Goal: Information Seeking & Learning: Learn about a topic

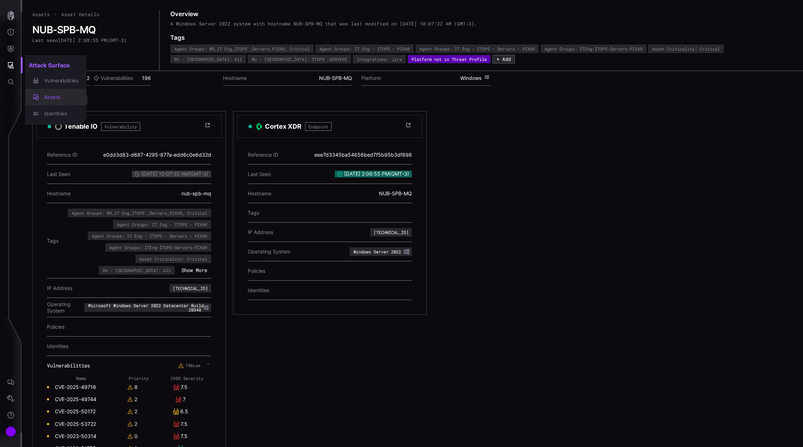
click at [62, 97] on div "Assets" at bounding box center [60, 97] width 38 height 9
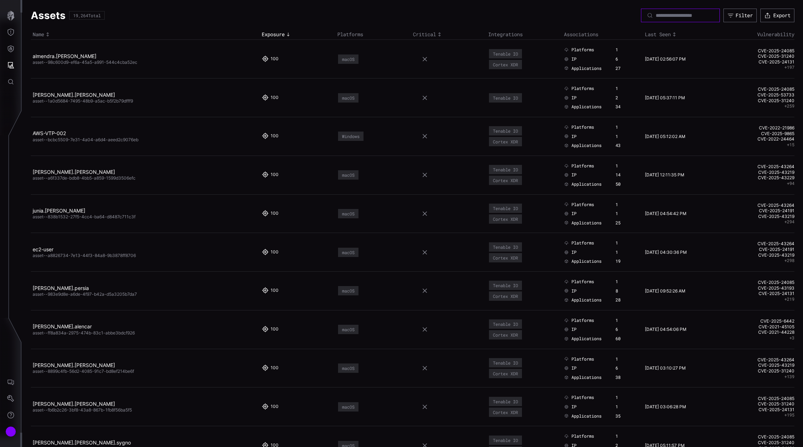
click at [670, 16] on input at bounding box center [681, 15] width 50 height 6
paste input "**********"
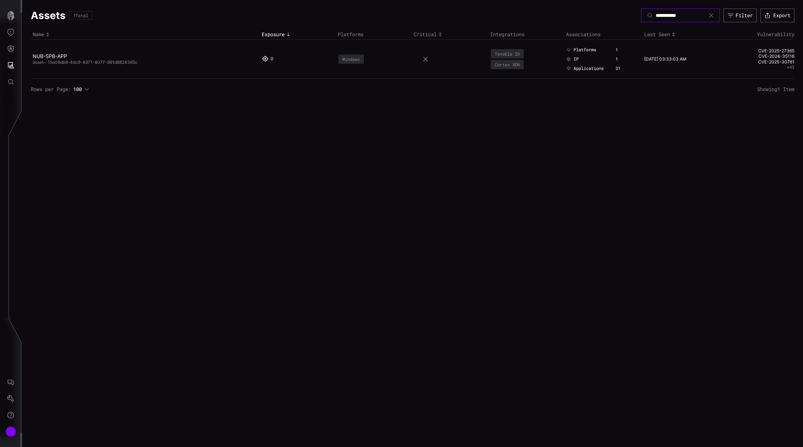
type input "**********"
click at [48, 57] on link "NUB-SPB-APP" at bounding box center [50, 56] width 34 height 6
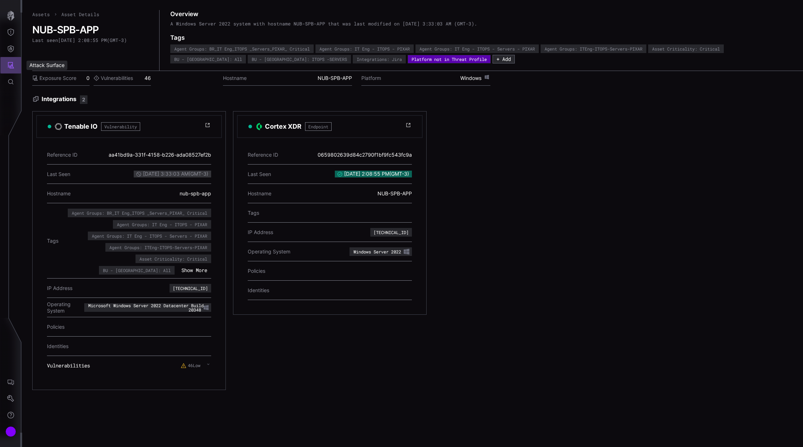
click at [9, 65] on icon "Attack Surface" at bounding box center [10, 65] width 7 height 7
click at [52, 100] on div "Assets" at bounding box center [60, 97] width 38 height 9
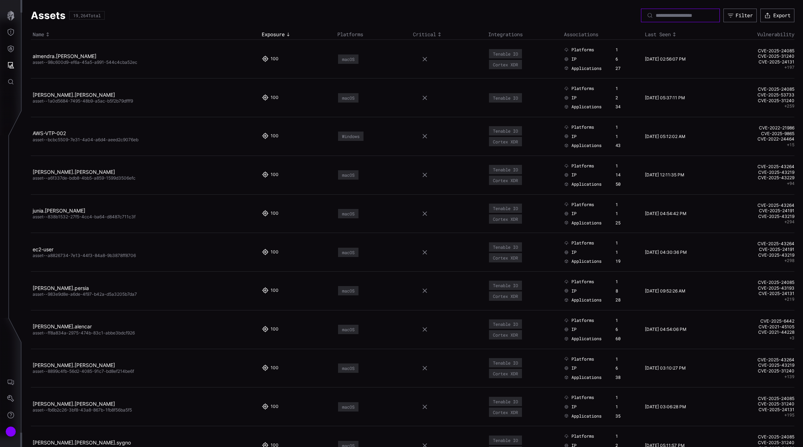
click at [689, 15] on input at bounding box center [681, 15] width 50 height 6
paste input "**********"
type input "**********"
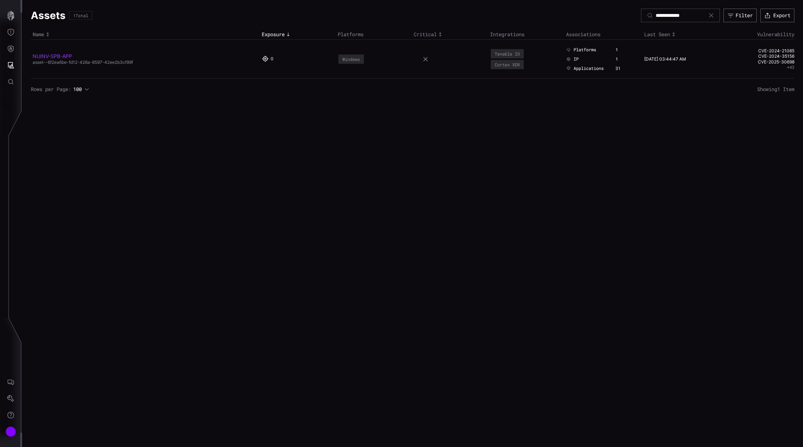
click at [47, 56] on link "NUINV-SPB-APP" at bounding box center [52, 56] width 39 height 6
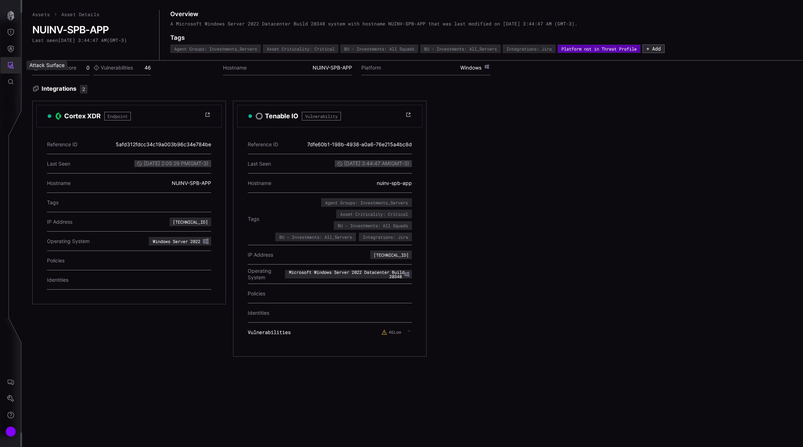
click at [10, 66] on icon "Attack Surface" at bounding box center [11, 65] width 6 height 6
click at [54, 98] on div "Assets" at bounding box center [60, 97] width 38 height 9
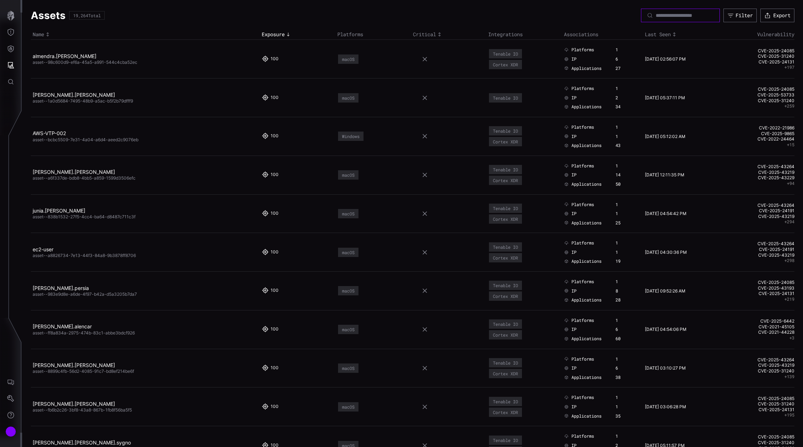
click at [656, 15] on input at bounding box center [681, 15] width 50 height 6
paste input "**********"
type input "**********"
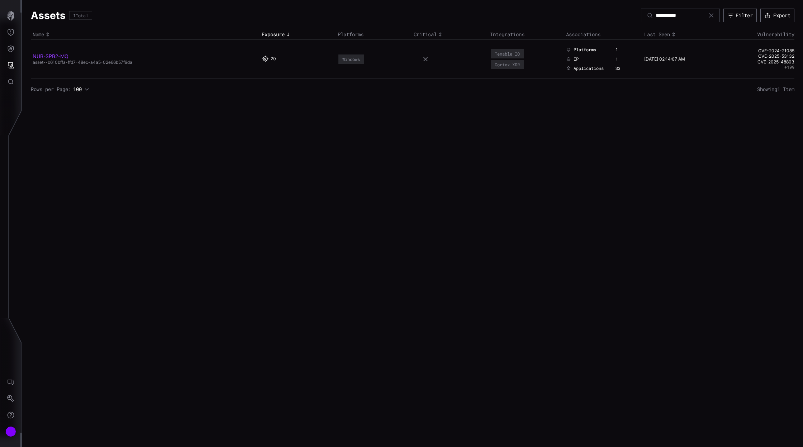
click at [59, 56] on link "NUB-SPB2-MQ" at bounding box center [51, 56] width 36 height 6
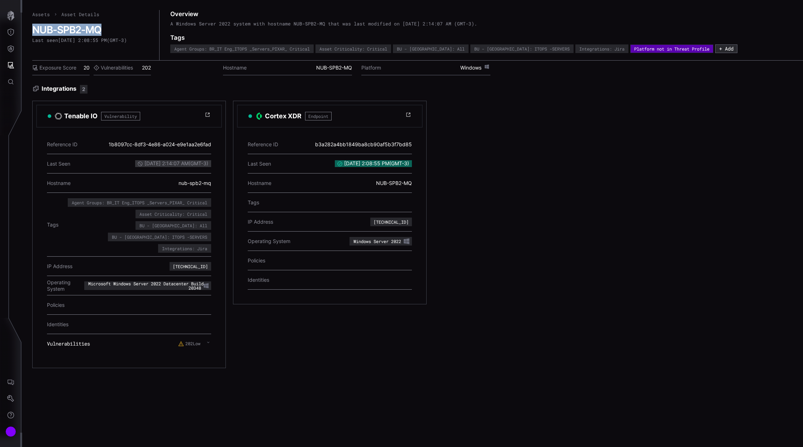
drag, startPoint x: 105, startPoint y: 31, endPoint x: 33, endPoint y: 32, distance: 72.1
click at [33, 32] on h2 "NUB-SPB2-MQ" at bounding box center [90, 30] width 117 height 12
copy h2 "NUB-SPB2-MQ"
click at [208, 339] on icon at bounding box center [208, 342] width 3 height 6
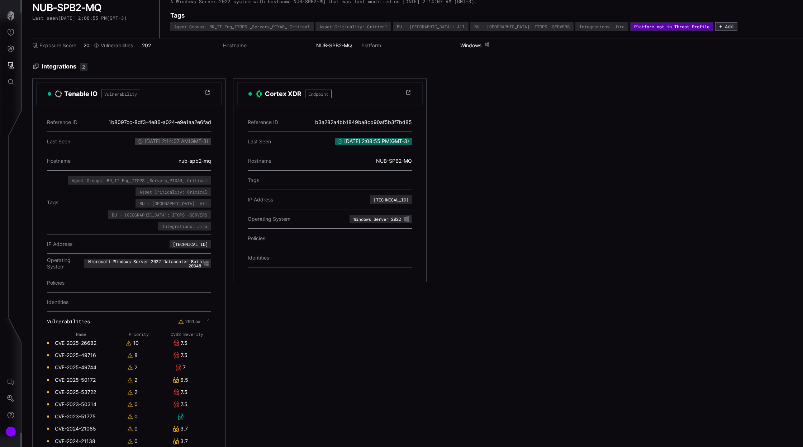
scroll to position [43, 0]
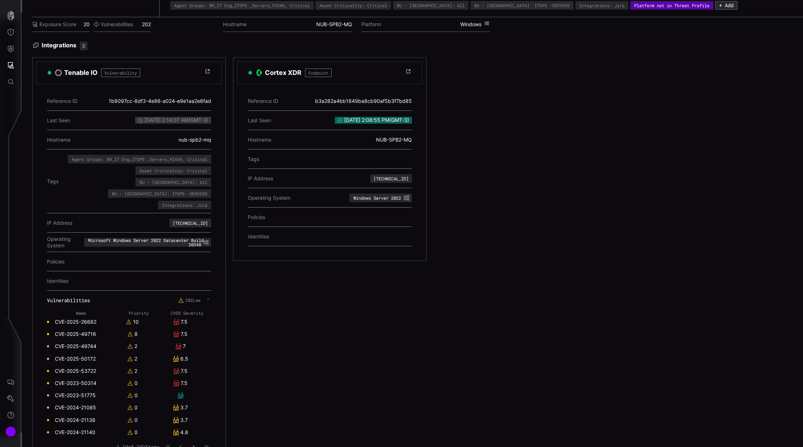
click at [193, 445] on icon "button" at bounding box center [193, 447] width 5 height 5
click at [195, 445] on icon "button" at bounding box center [193, 447] width 5 height 5
click at [194, 445] on icon "button" at bounding box center [193, 447] width 5 height 5
click at [192, 445] on icon "button" at bounding box center [193, 447] width 5 height 5
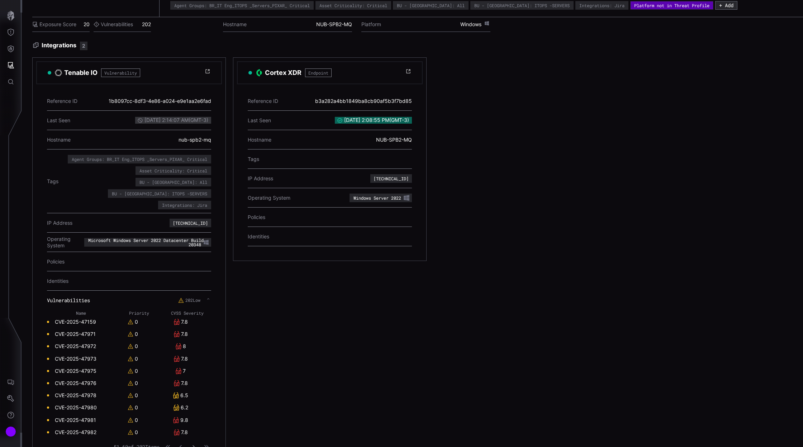
click at [195, 444] on button "button" at bounding box center [193, 447] width 9 height 6
click at [193, 445] on icon "button" at bounding box center [193, 447] width 5 height 5
click at [195, 445] on icon "button" at bounding box center [193, 447] width 5 height 5
click at [196, 445] on icon "button" at bounding box center [193, 447] width 5 height 5
click at [194, 445] on icon "button" at bounding box center [193, 447] width 5 height 5
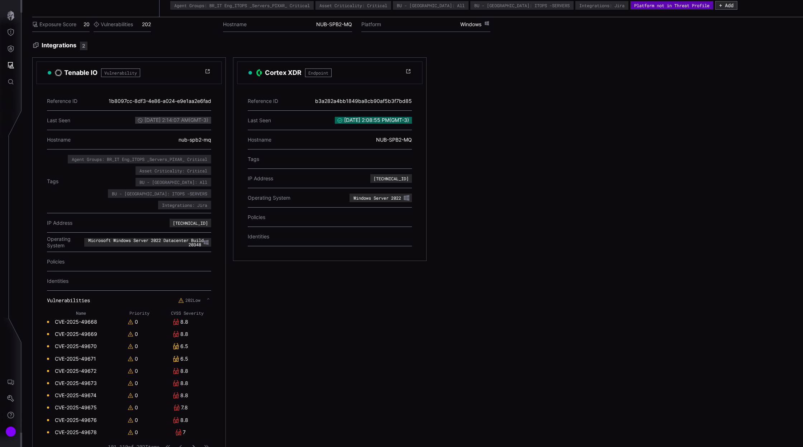
click at [193, 445] on icon "button" at bounding box center [194, 447] width 3 height 4
click at [194, 445] on icon "button" at bounding box center [194, 447] width 3 height 4
click at [195, 445] on icon "button" at bounding box center [193, 447] width 5 height 5
click at [193, 445] on icon "button" at bounding box center [193, 447] width 5 height 5
click at [194, 445] on icon "button" at bounding box center [194, 447] width 3 height 4
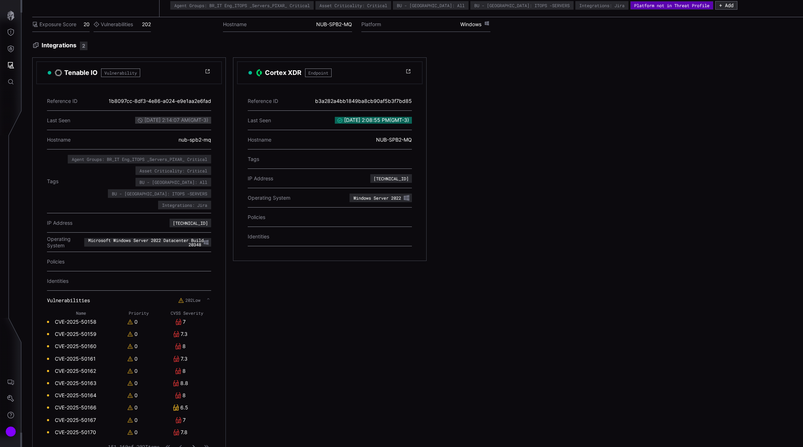
click at [197, 443] on button "button" at bounding box center [193, 446] width 9 height 7
click at [194, 445] on icon "button" at bounding box center [194, 447] width 3 height 4
click at [194, 445] on icon "button" at bounding box center [193, 447] width 5 height 5
click at [195, 445] on icon "button" at bounding box center [193, 447] width 5 height 5
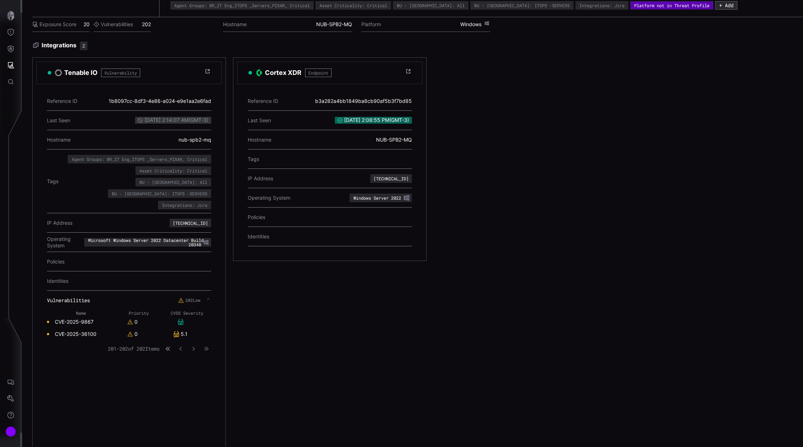
click at [167, 346] on icon "button" at bounding box center [167, 348] width 5 height 5
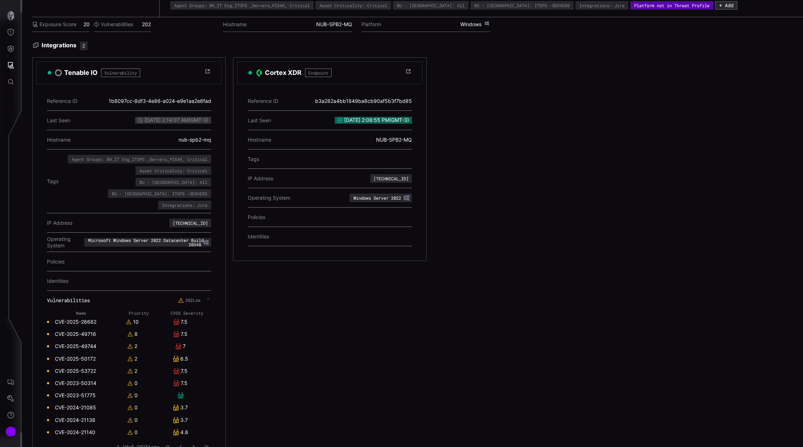
click at [194, 445] on icon "button" at bounding box center [193, 447] width 5 height 5
click at [194, 443] on button "button" at bounding box center [193, 446] width 9 height 7
click at [193, 445] on icon "button" at bounding box center [193, 447] width 5 height 5
click at [195, 445] on icon "button" at bounding box center [193, 447] width 5 height 5
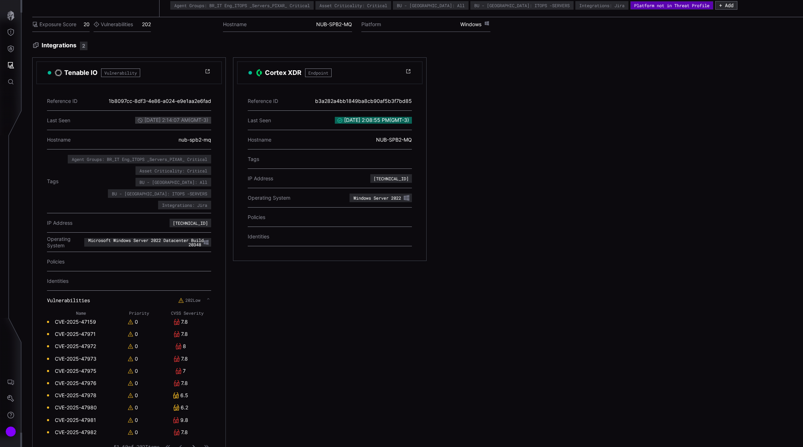
click at [195, 445] on icon "button" at bounding box center [193, 447] width 5 height 5
click at [194, 445] on icon "button" at bounding box center [193, 447] width 5 height 5
click at [196, 445] on icon "button" at bounding box center [193, 447] width 5 height 5
click at [195, 445] on icon "button" at bounding box center [193, 447] width 5 height 5
click at [193, 445] on icon "button" at bounding box center [194, 447] width 2 height 4
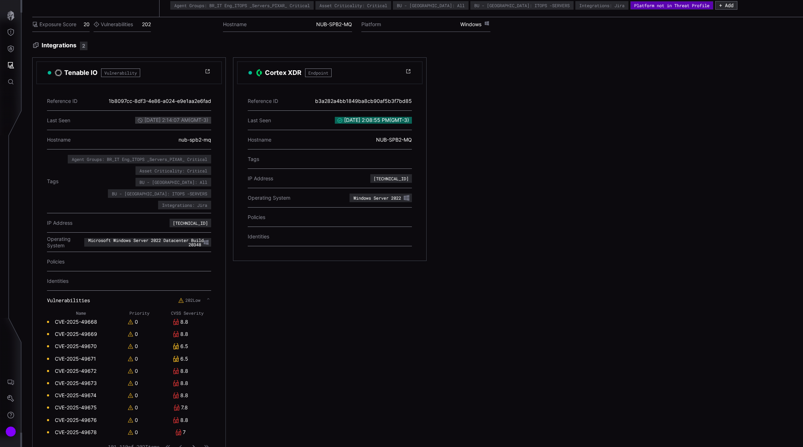
click at [196, 445] on icon "button" at bounding box center [193, 447] width 5 height 5
click at [193, 445] on icon "button" at bounding box center [193, 447] width 5 height 5
click at [193, 443] on button "button" at bounding box center [193, 446] width 9 height 7
click at [195, 445] on icon "button" at bounding box center [193, 447] width 5 height 5
click at [196, 445] on icon "button" at bounding box center [193, 447] width 5 height 5
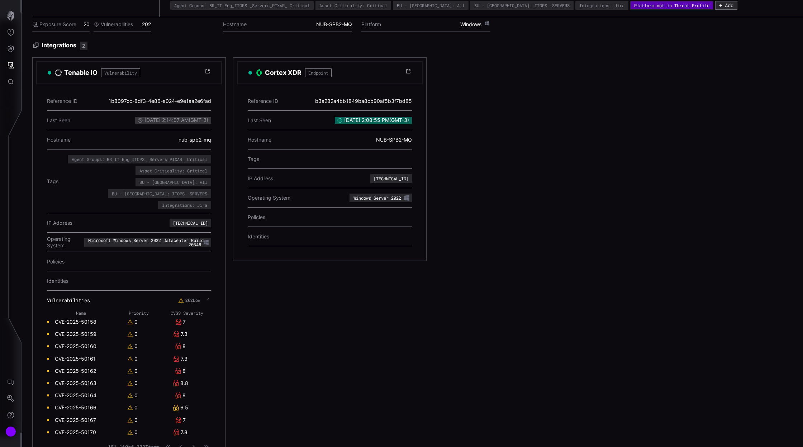
click at [195, 445] on icon "button" at bounding box center [193, 447] width 5 height 5
click at [188, 392] on div "7" at bounding box center [180, 395] width 35 height 6
click at [194, 445] on icon "button" at bounding box center [193, 447] width 5 height 5
click at [195, 445] on icon "button" at bounding box center [193, 447] width 5 height 5
click at [196, 445] on icon "button" at bounding box center [193, 447] width 5 height 5
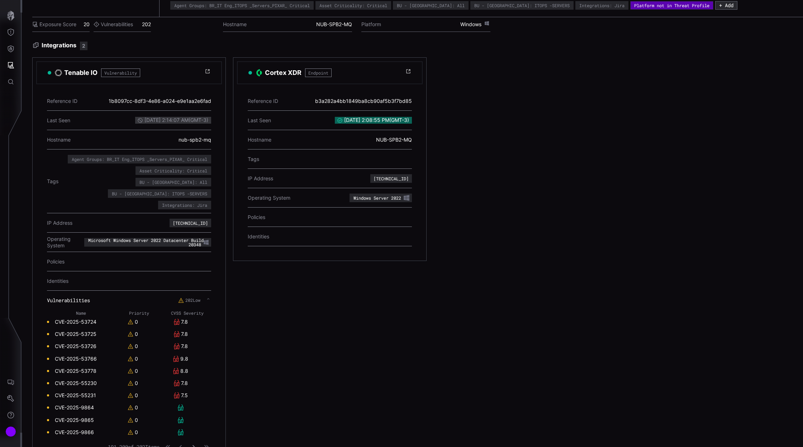
click at [197, 443] on button "button" at bounding box center [193, 446] width 9 height 7
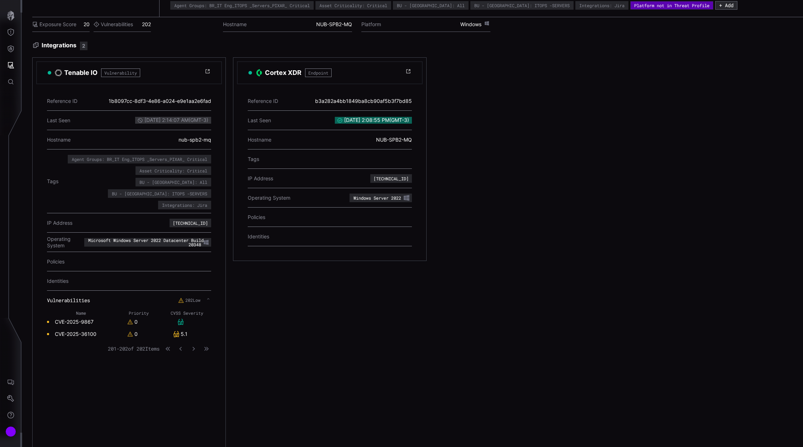
scroll to position [0, 0]
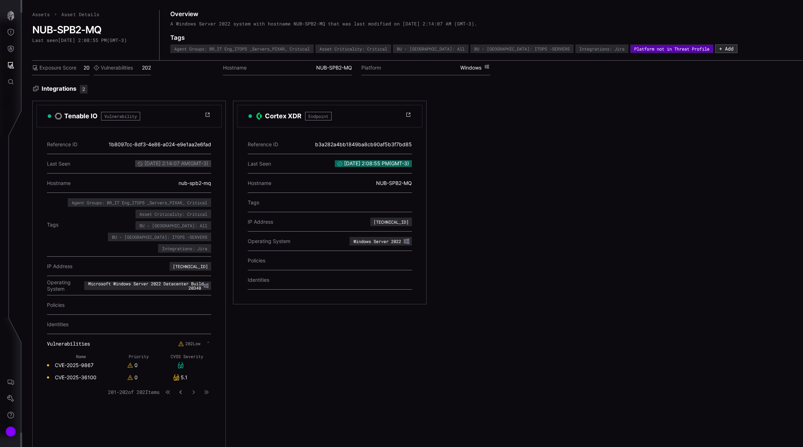
click at [183, 390] on icon "button" at bounding box center [180, 392] width 5 height 5
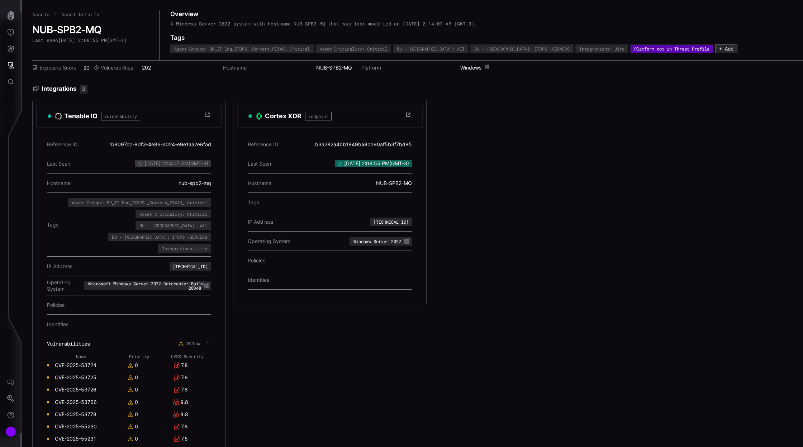
scroll to position [43, 0]
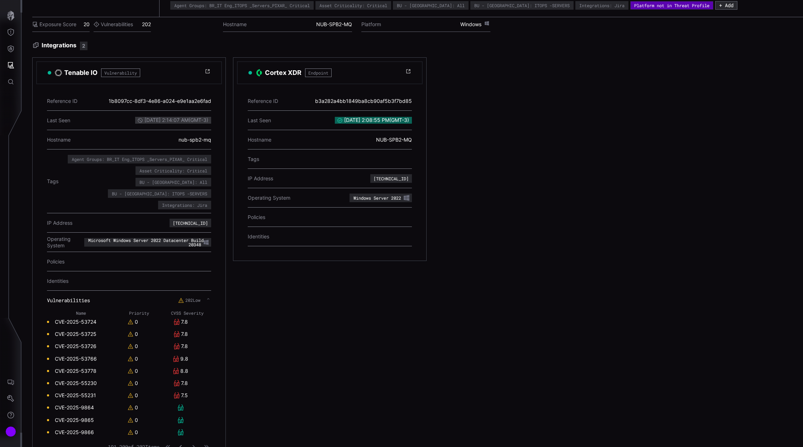
click at [181, 445] on icon "button" at bounding box center [180, 447] width 3 height 4
click at [182, 445] on icon "button" at bounding box center [180, 447] width 3 height 4
click at [183, 443] on button "button" at bounding box center [180, 446] width 9 height 7
click at [181, 445] on icon "button" at bounding box center [180, 447] width 3 height 4
click at [182, 445] on icon "button" at bounding box center [180, 447] width 5 height 5
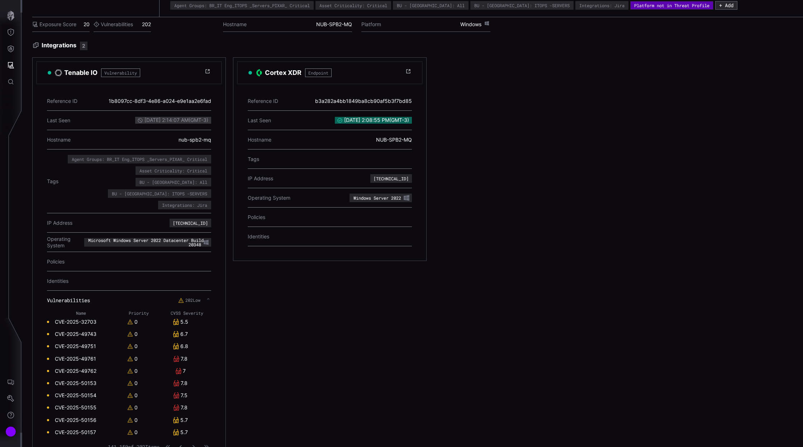
click at [183, 445] on icon "button" at bounding box center [181, 447] width 5 height 5
click at [181, 445] on icon "button" at bounding box center [180, 447] width 5 height 5
click at [183, 445] on icon "button" at bounding box center [180, 447] width 5 height 5
click at [182, 445] on icon "button" at bounding box center [180, 447] width 5 height 5
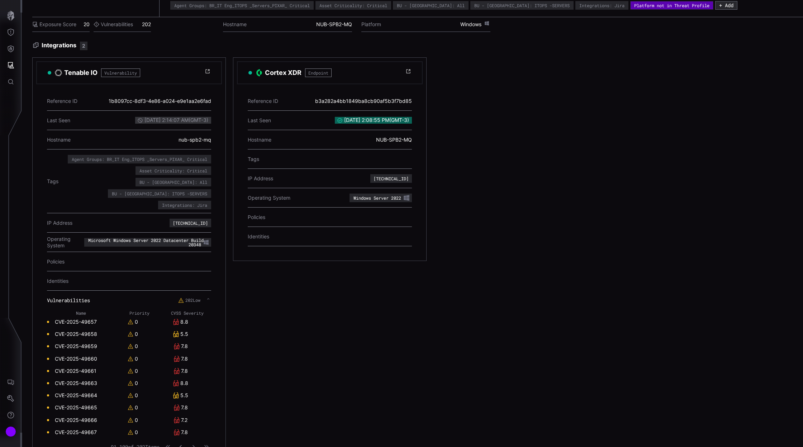
click at [182, 445] on icon "button" at bounding box center [180, 447] width 5 height 5
click at [184, 443] on button "button" at bounding box center [180, 446] width 9 height 7
click at [183, 427] on div "Name Priority CVSS Severity CVE-2025-47984 0 7.5 CVE-2025-47985 0 7.8 CVE-2025-…" at bounding box center [129, 383] width 164 height 146
click at [182, 443] on button "button" at bounding box center [180, 446] width 9 height 7
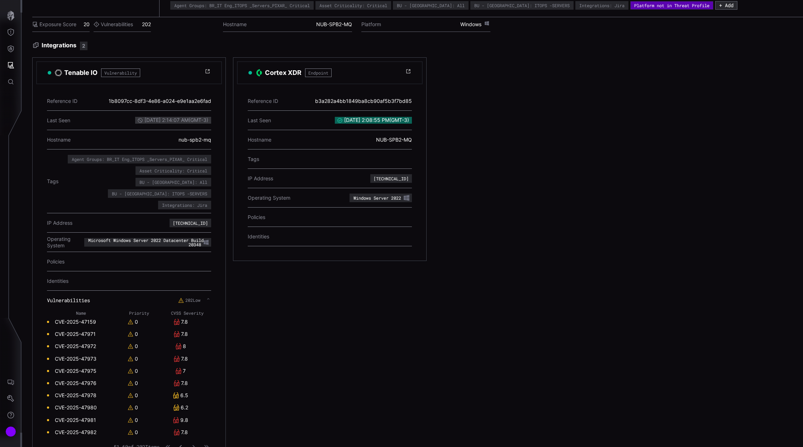
click at [180, 445] on icon "button" at bounding box center [180, 447] width 5 height 5
click at [183, 445] on icon "button" at bounding box center [180, 447] width 5 height 5
click at [184, 443] on button "button" at bounding box center [180, 446] width 9 height 7
click at [181, 445] on icon "button" at bounding box center [180, 447] width 5 height 5
click at [182, 443] on button "button" at bounding box center [180, 446] width 9 height 7
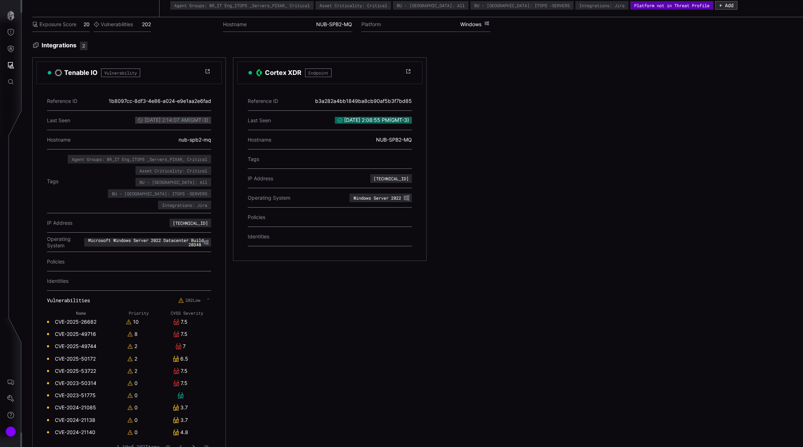
click at [195, 445] on icon "button" at bounding box center [193, 447] width 5 height 5
click at [194, 445] on icon "button" at bounding box center [194, 447] width 2 height 4
click at [195, 445] on icon "button" at bounding box center [193, 447] width 5 height 5
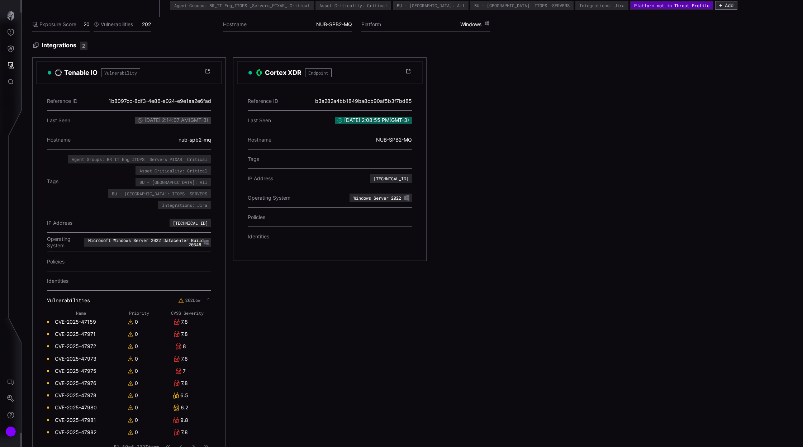
click at [196, 445] on icon "button" at bounding box center [193, 447] width 5 height 5
click at [195, 445] on icon "button" at bounding box center [193, 447] width 5 height 5
click at [194, 445] on icon "button" at bounding box center [193, 447] width 5 height 5
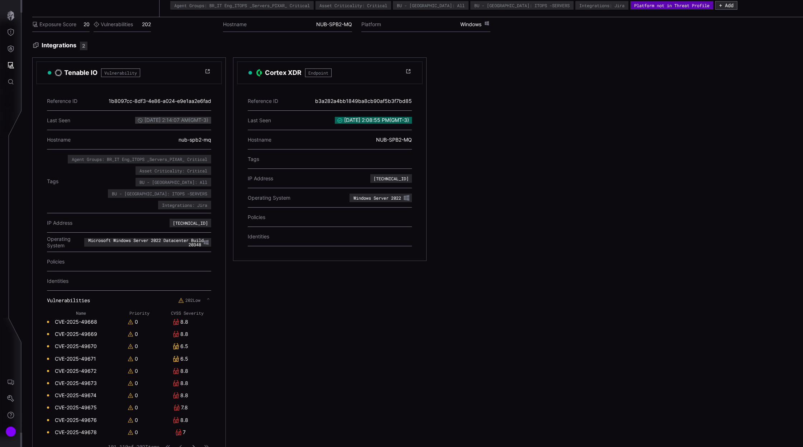
click at [194, 443] on button "button" at bounding box center [193, 446] width 9 height 7
click at [194, 427] on div "Name Priority CVSS Severity CVE-2025-32703 0 5.5 CVE-2025-49743 0 6.7 CVE-2025-…" at bounding box center [129, 383] width 164 height 146
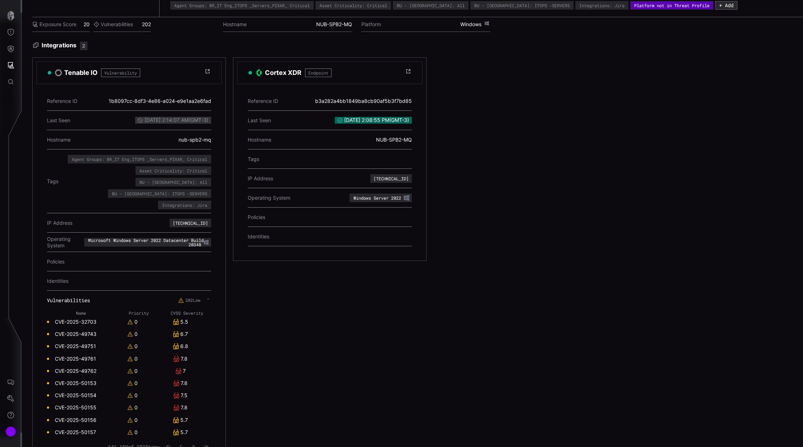
click at [195, 445] on icon "button" at bounding box center [193, 447] width 5 height 5
click at [194, 445] on icon "button" at bounding box center [194, 447] width 3 height 4
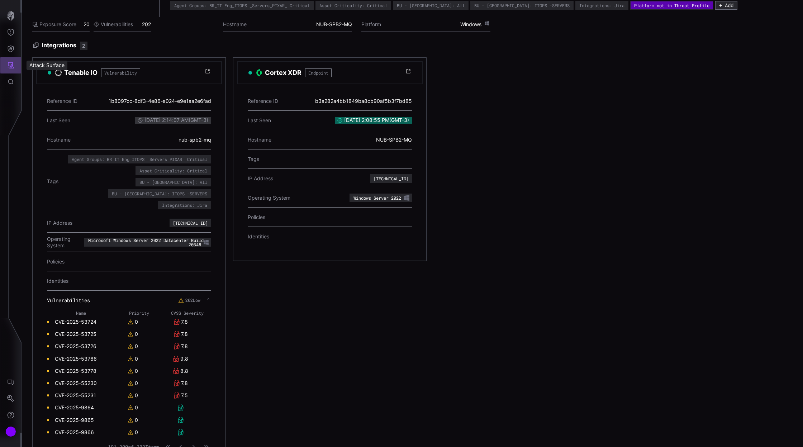
click at [13, 68] on icon "Attack Surface" at bounding box center [11, 65] width 6 height 6
drag, startPoint x: 38, startPoint y: 98, endPoint x: 52, endPoint y: 102, distance: 14.4
click at [38, 98] on icon "button" at bounding box center [35, 97] width 5 height 6
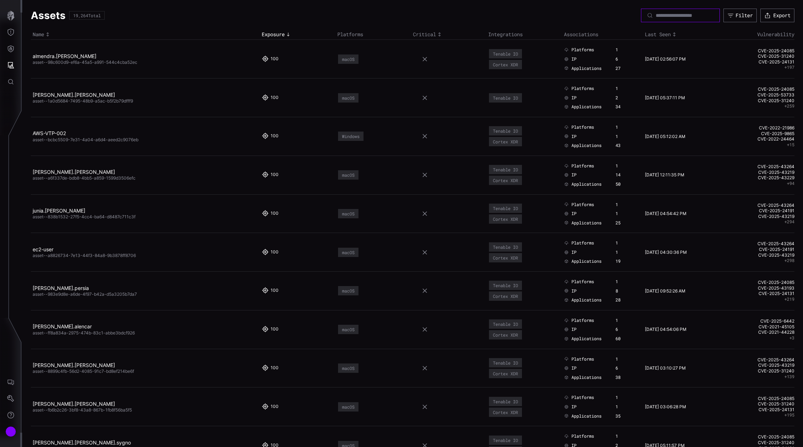
click at [656, 18] on input at bounding box center [681, 15] width 50 height 6
paste input "**********"
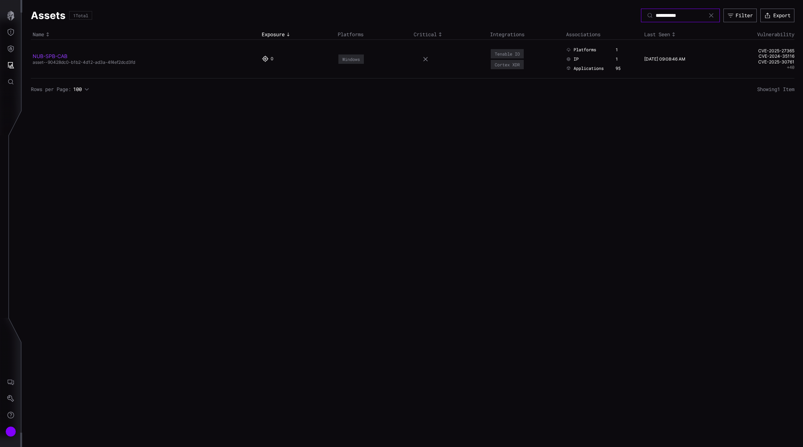
type input "**********"
click at [62, 57] on link "NUB-SPB-CAB" at bounding box center [50, 56] width 35 height 6
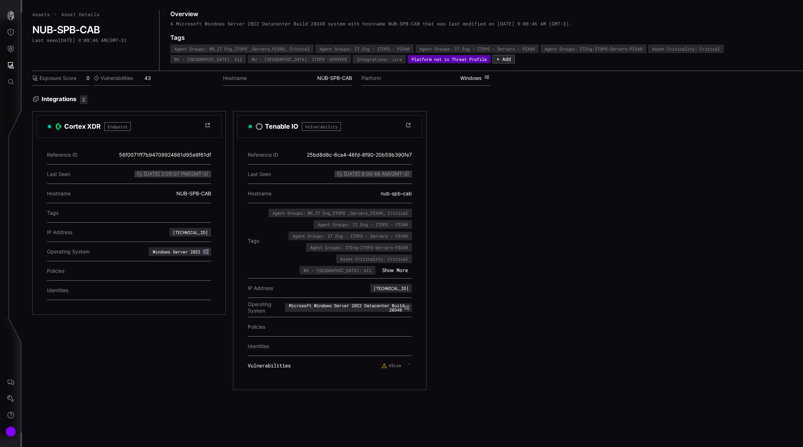
click at [410, 364] on icon at bounding box center [409, 364] width 3 height 6
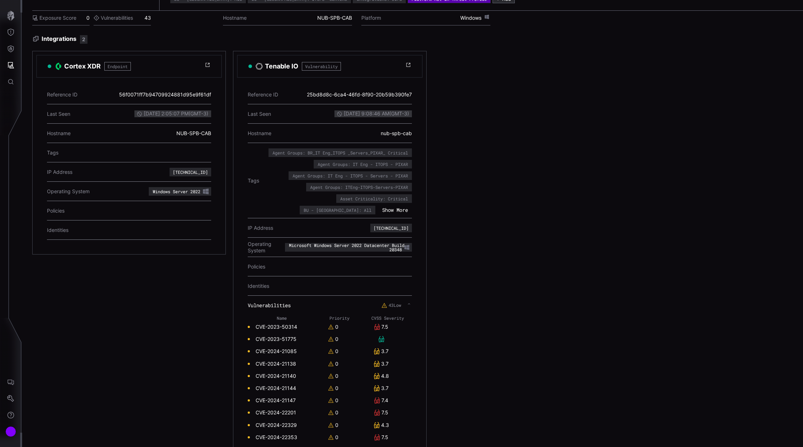
scroll to position [86, 0]
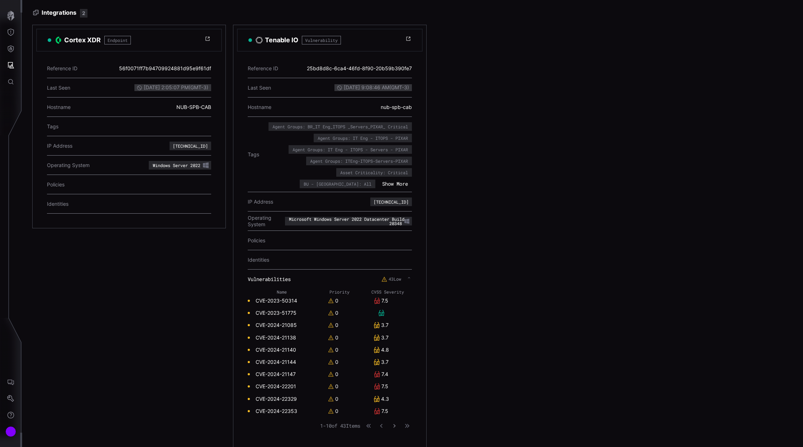
click at [395, 424] on icon "button" at bounding box center [394, 426] width 5 height 5
click at [393, 424] on icon "button" at bounding box center [394, 426] width 5 height 5
click at [395, 423] on icon "button" at bounding box center [394, 425] width 5 height 5
click at [395, 424] on icon "button" at bounding box center [394, 425] width 5 height 5
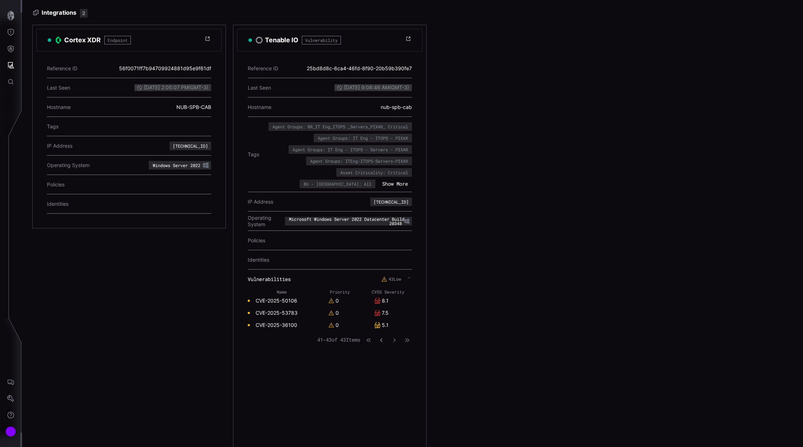
click at [381, 338] on icon "button" at bounding box center [381, 340] width 5 height 5
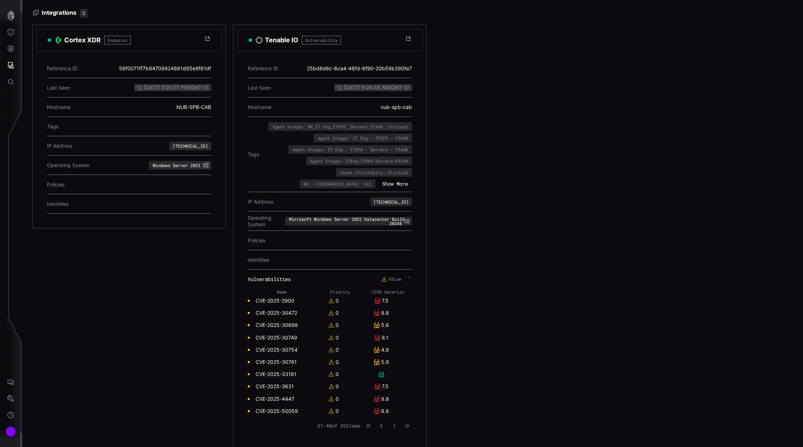
click at [381, 424] on icon "button" at bounding box center [381, 425] width 5 height 5
click at [382, 424] on icon "button" at bounding box center [381, 426] width 3 height 4
click at [383, 423] on icon "button" at bounding box center [381, 425] width 5 height 5
click at [394, 424] on icon "button" at bounding box center [394, 425] width 5 height 5
click at [396, 424] on icon "button" at bounding box center [394, 426] width 5 height 5
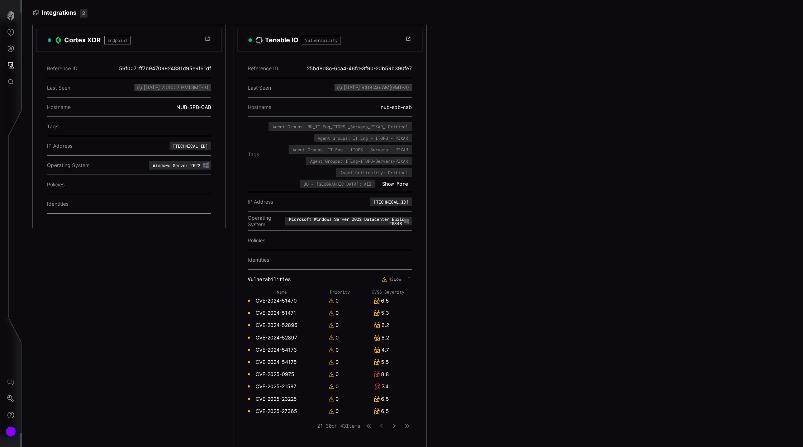
click at [396, 423] on icon "button" at bounding box center [394, 425] width 5 height 5
click at [395, 424] on icon "button" at bounding box center [394, 426] width 3 height 4
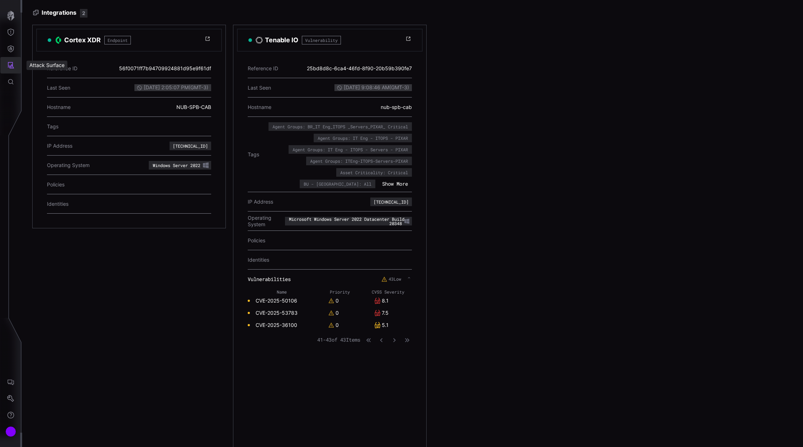
click at [12, 68] on icon "Attack Surface" at bounding box center [10, 65] width 7 height 7
click at [52, 97] on div "Assets" at bounding box center [60, 97] width 38 height 9
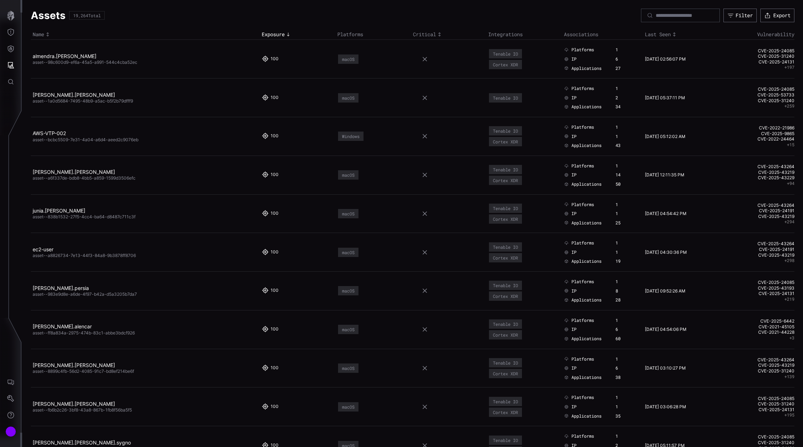
click at [691, 15] on input at bounding box center [681, 15] width 50 height 6
paste input "**********"
type input "**********"
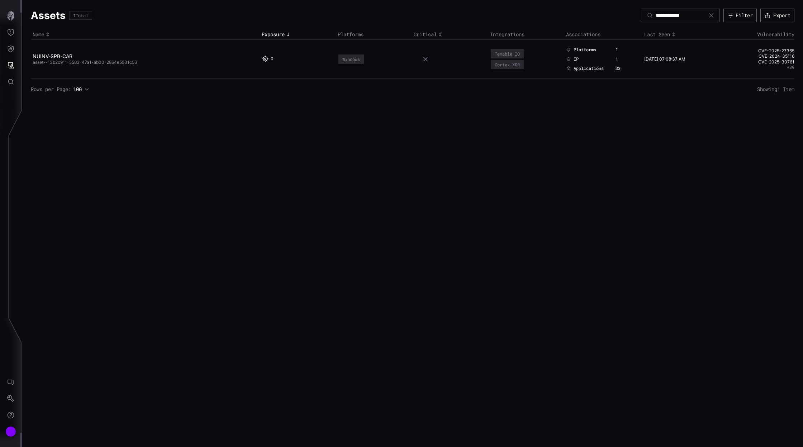
click at [54, 60] on span "asset--13b2c911-5583-47a1-ab00-2864e5531c53" at bounding box center [85, 62] width 105 height 5
click at [53, 53] on link "NUINV-SPB-CAB" at bounding box center [53, 56] width 40 height 6
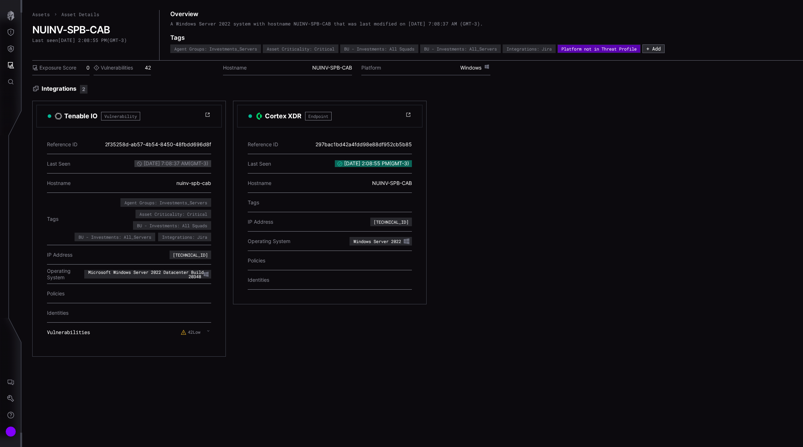
click at [209, 332] on icon at bounding box center [208, 331] width 3 height 6
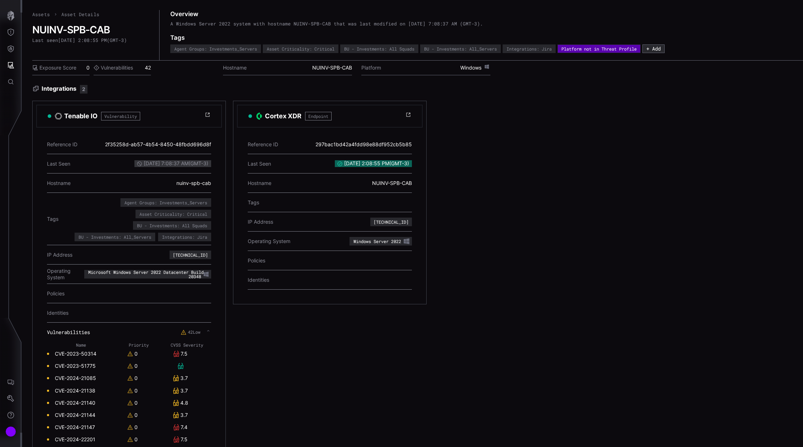
scroll to position [55, 0]
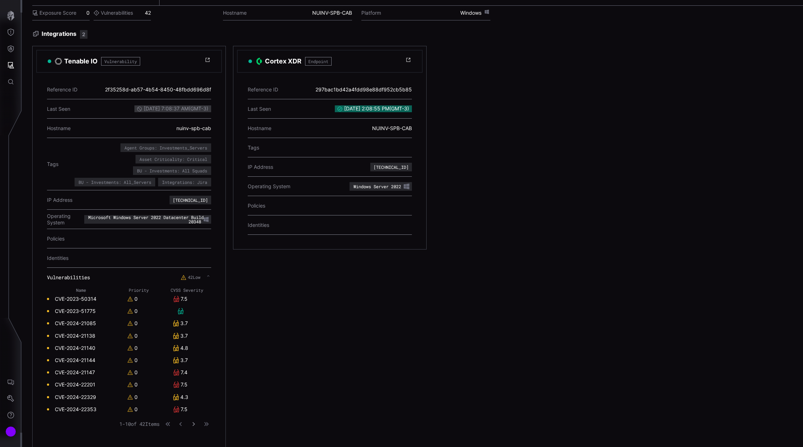
click at [193, 423] on icon "button" at bounding box center [193, 424] width 5 height 5
click at [194, 424] on icon "button" at bounding box center [193, 424] width 5 height 5
click at [193, 423] on icon "button" at bounding box center [193, 424] width 5 height 5
click at [196, 422] on icon "button" at bounding box center [193, 424] width 5 height 5
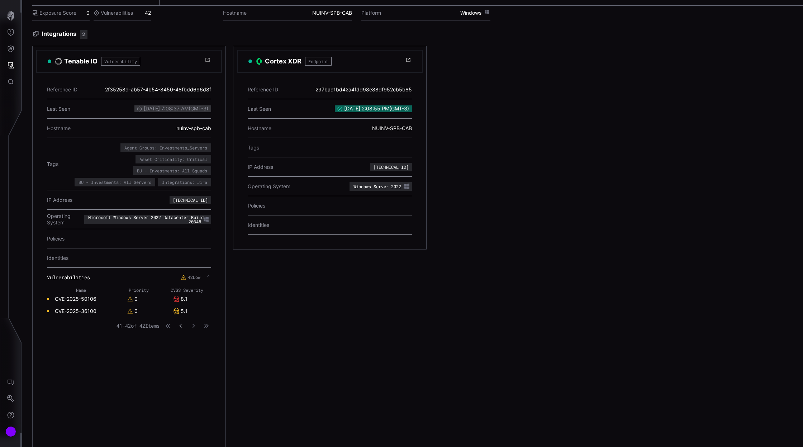
click at [182, 326] on icon "button" at bounding box center [180, 326] width 5 height 5
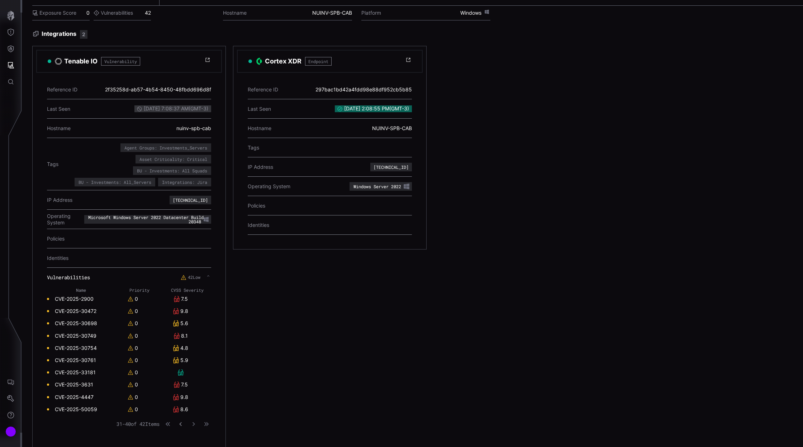
click at [182, 424] on icon "button" at bounding box center [180, 424] width 5 height 5
click at [182, 424] on icon "button" at bounding box center [180, 424] width 3 height 4
click at [183, 422] on icon "button" at bounding box center [180, 424] width 5 height 5
click at [194, 423] on icon "button" at bounding box center [193, 424] width 5 height 5
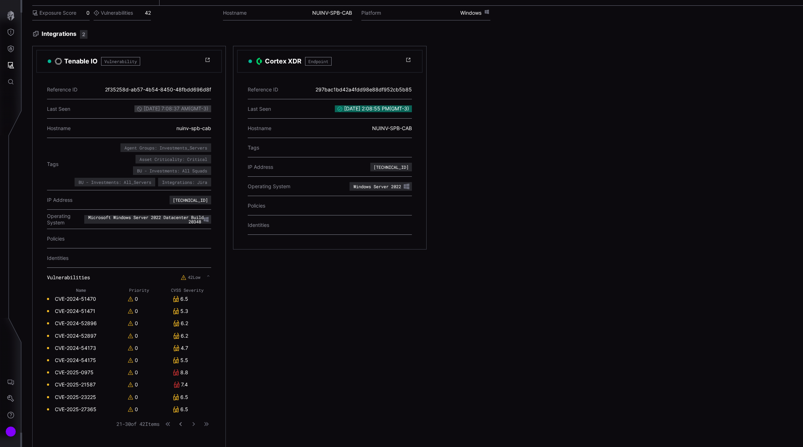
click at [180, 422] on icon "button" at bounding box center [180, 424] width 5 height 5
click at [195, 424] on icon "button" at bounding box center [193, 424] width 5 height 5
click at [195, 422] on icon "button" at bounding box center [193, 424] width 5 height 5
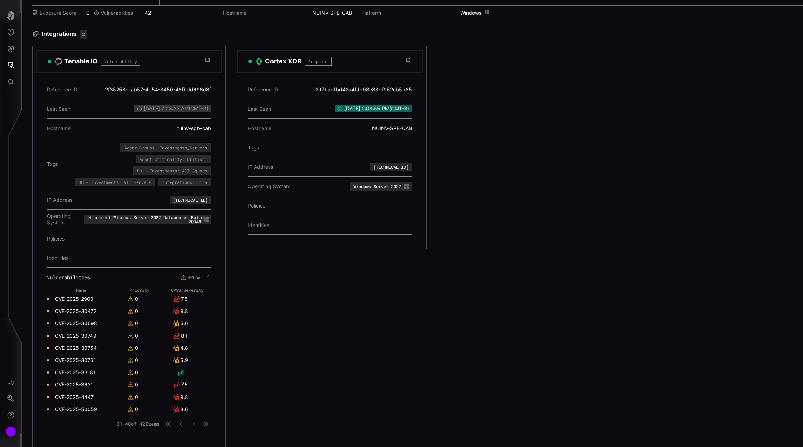
click at [194, 423] on icon "button" at bounding box center [193, 424] width 5 height 5
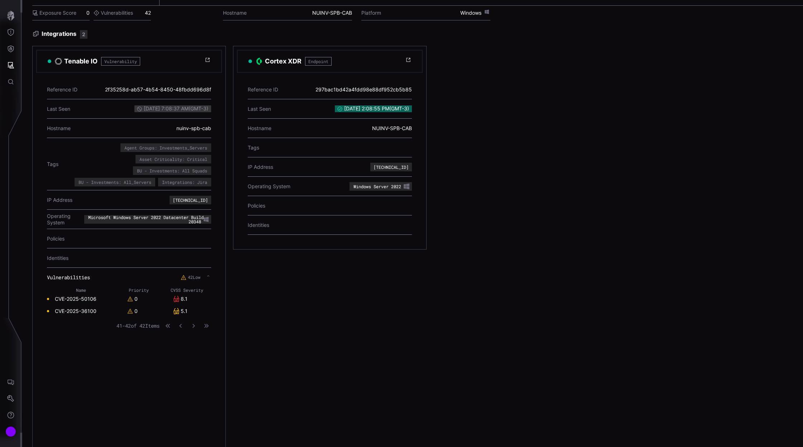
scroll to position [0, 0]
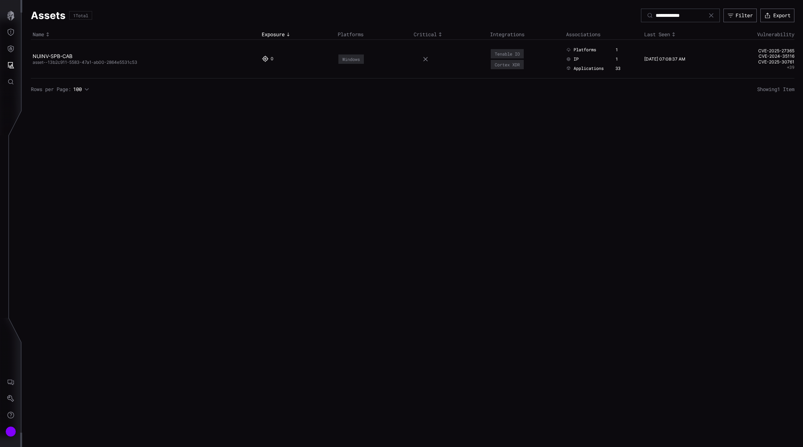
click at [712, 16] on icon at bounding box center [711, 16] width 6 height 6
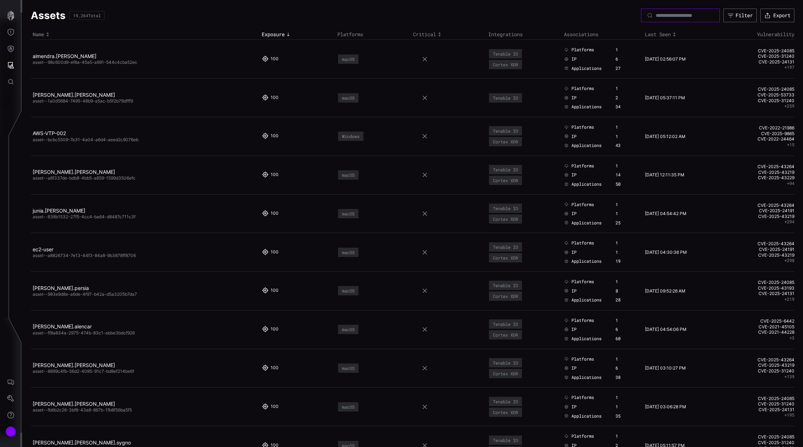
click at [686, 16] on input at bounding box center [681, 15] width 50 height 6
paste input "**********"
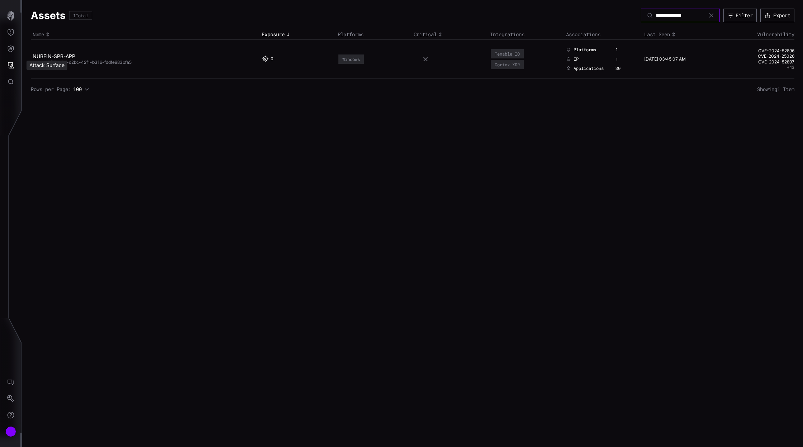
type input "**********"
click at [57, 58] on div "Attack Surface" at bounding box center [46, 65] width 48 height 15
click at [51, 57] on link "NUBFIN-SPB-APP" at bounding box center [54, 56] width 43 height 6
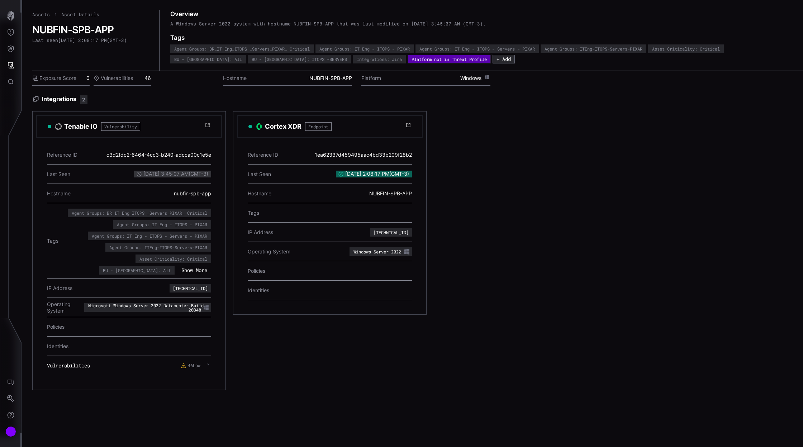
click at [209, 364] on icon at bounding box center [208, 364] width 3 height 6
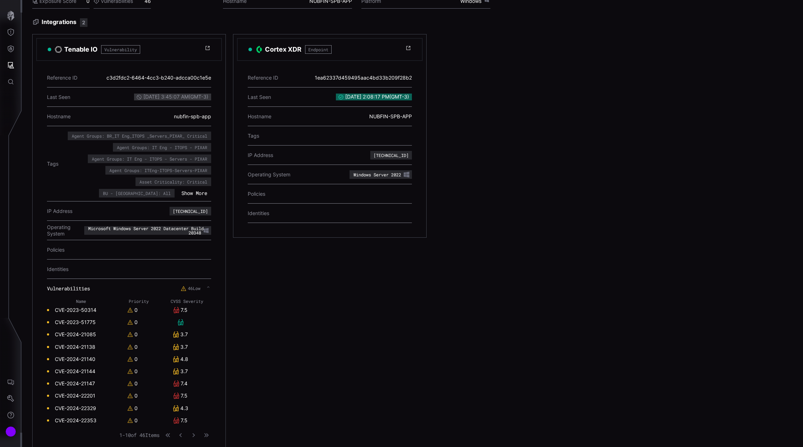
scroll to position [86, 0]
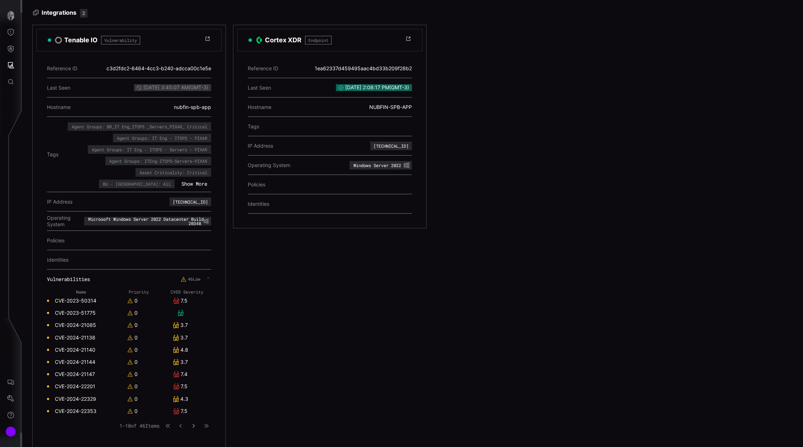
click at [198, 423] on div "1 - 10 of 46 Items" at bounding box center [165, 425] width 92 height 7
click at [194, 423] on icon "button" at bounding box center [193, 425] width 5 height 5
click at [195, 424] on icon "button" at bounding box center [193, 425] width 5 height 5
click at [193, 424] on icon "button" at bounding box center [193, 425] width 5 height 5
click at [194, 423] on icon "button" at bounding box center [193, 425] width 5 height 5
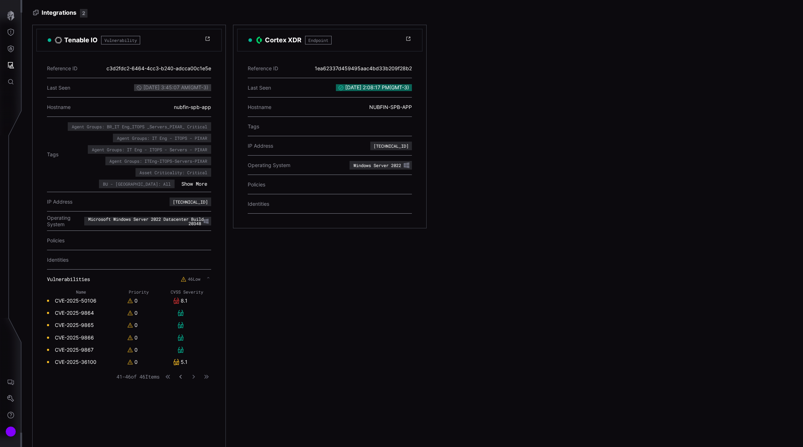
click at [183, 375] on icon "button" at bounding box center [180, 376] width 5 height 5
click at [182, 424] on icon "button" at bounding box center [180, 426] width 3 height 4
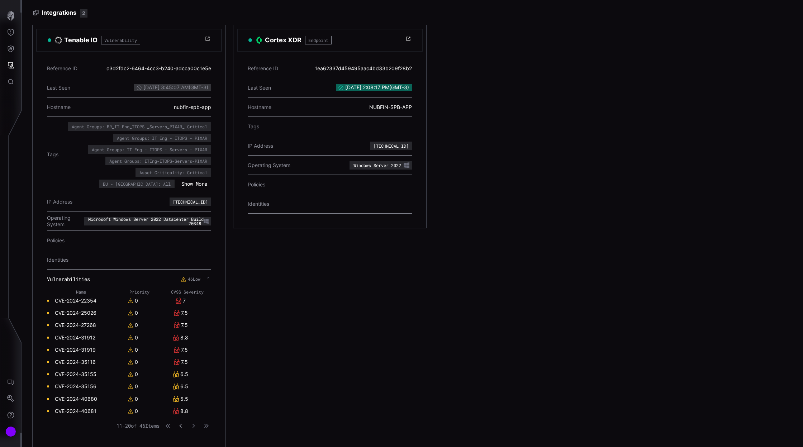
click at [182, 424] on icon "button" at bounding box center [180, 426] width 3 height 4
click at [195, 423] on icon "button" at bounding box center [193, 425] width 5 height 5
click at [195, 424] on icon "button" at bounding box center [193, 426] width 5 height 5
click at [14, 65] on icon "Attack Surface" at bounding box center [10, 65] width 7 height 7
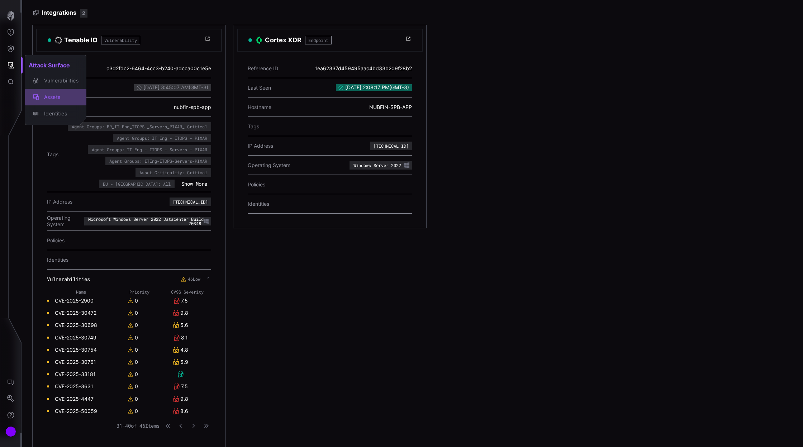
click at [48, 101] on div "Assets" at bounding box center [56, 97] width 56 height 10
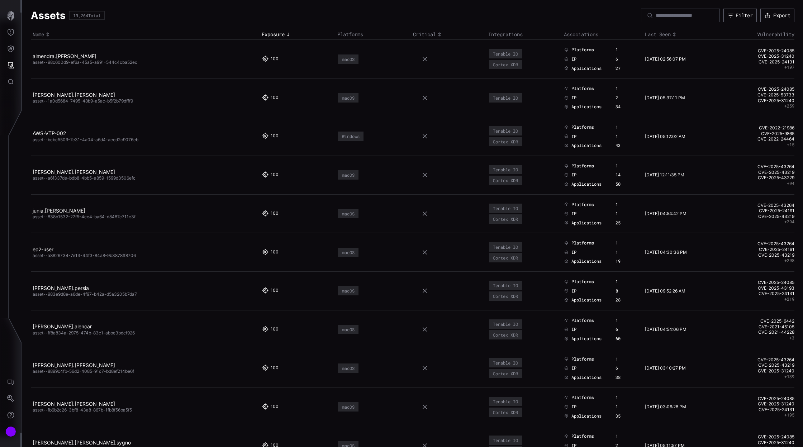
click at [708, 17] on div at bounding box center [711, 16] width 6 height 6
click at [693, 16] on input at bounding box center [681, 15] width 50 height 6
paste input "**********"
type input "**********"
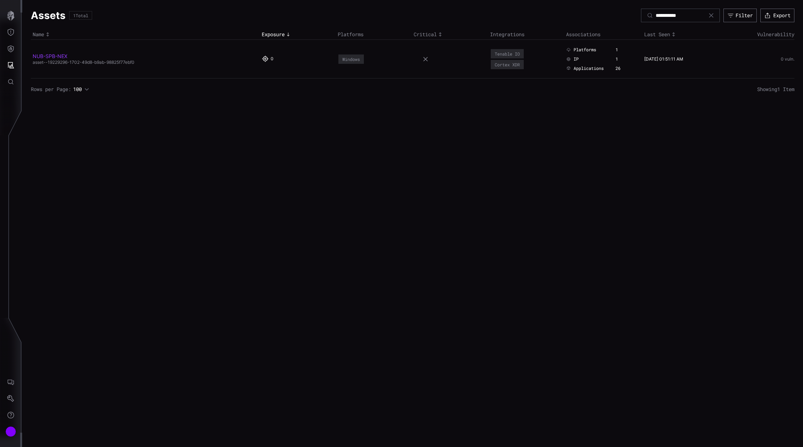
click at [51, 53] on link "NUB-SPB-NEX" at bounding box center [50, 56] width 35 height 6
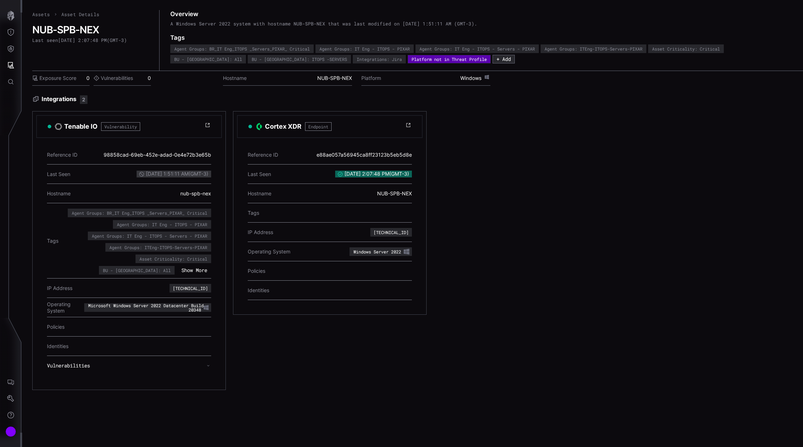
click at [209, 364] on icon at bounding box center [208, 366] width 3 height 6
click at [111, 79] on label "Vulnerabilities" at bounding box center [113, 78] width 39 height 6
click at [65, 78] on label "Exposure Score" at bounding box center [54, 78] width 44 height 6
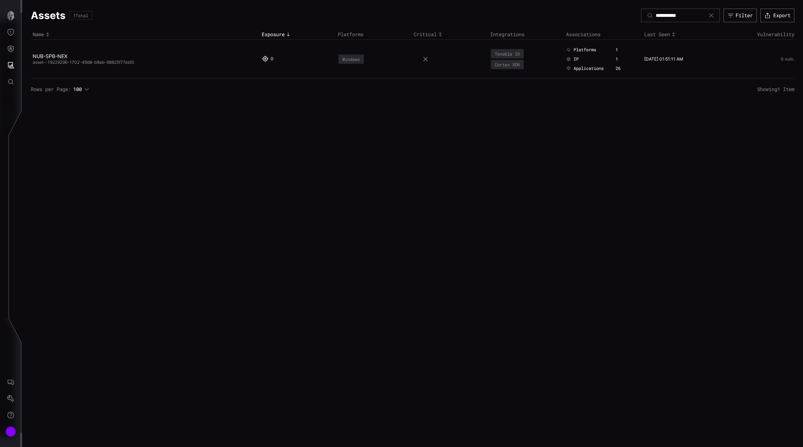
type input "**********"
click at [56, 58] on link "NUB-SPB-NEX" at bounding box center [50, 56] width 35 height 6
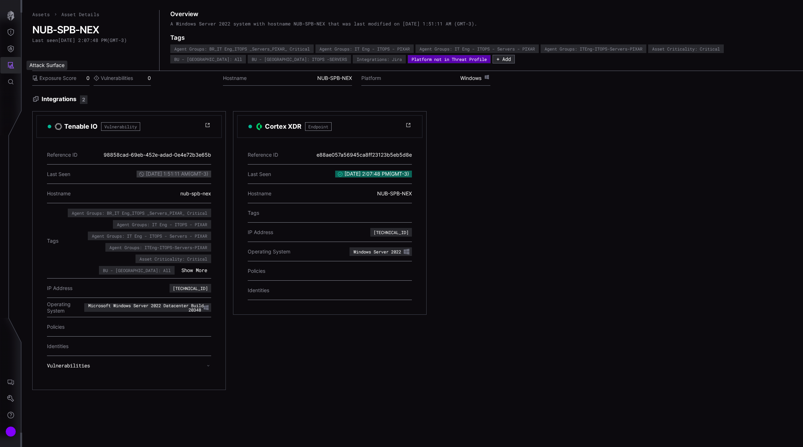
click at [11, 66] on icon "Attack Surface" at bounding box center [11, 65] width 6 height 6
click at [40, 98] on div "button" at bounding box center [37, 97] width 8 height 6
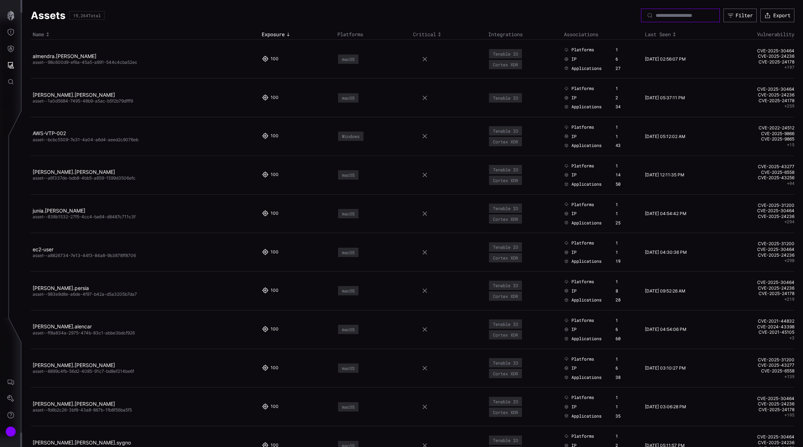
click at [698, 14] on input at bounding box center [681, 15] width 50 height 6
paste input "**********"
type input "**********"
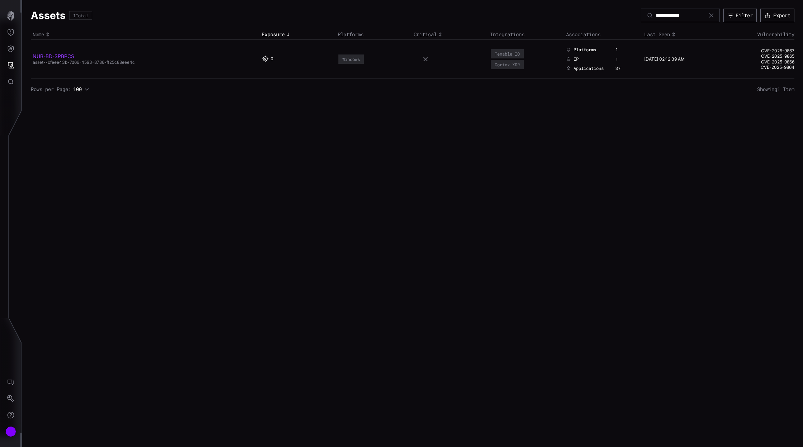
click at [62, 56] on link "NUB-BD-SPBPCS" at bounding box center [54, 56] width 42 height 6
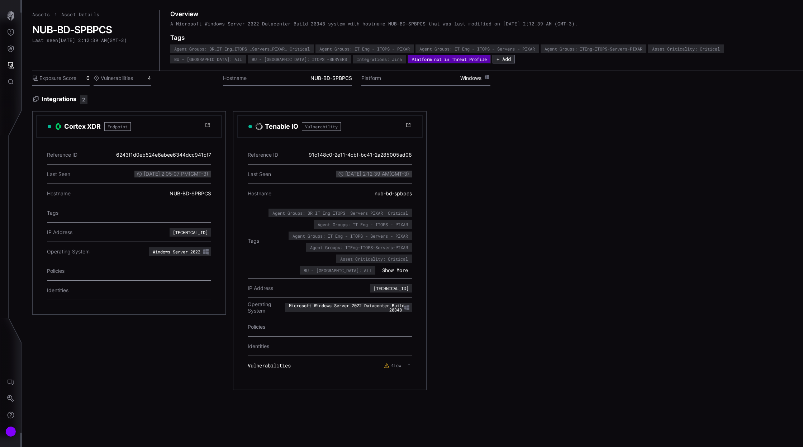
click at [409, 363] on icon at bounding box center [409, 364] width 3 height 6
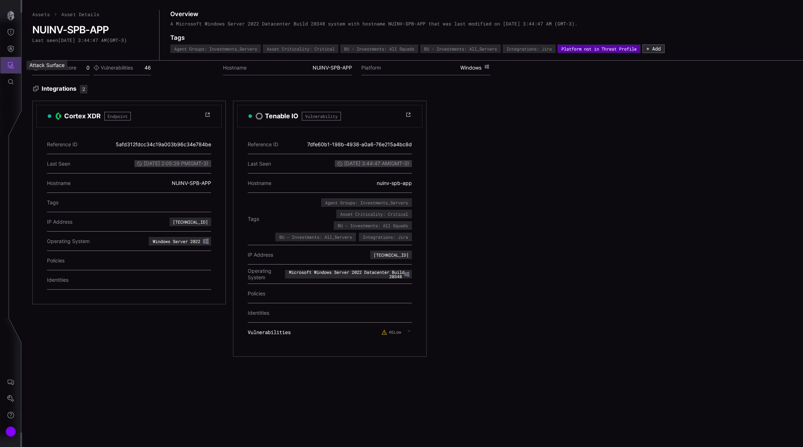
click at [11, 68] on icon "Attack Surface" at bounding box center [11, 65] width 6 height 6
click at [55, 96] on div "Assets" at bounding box center [60, 97] width 38 height 9
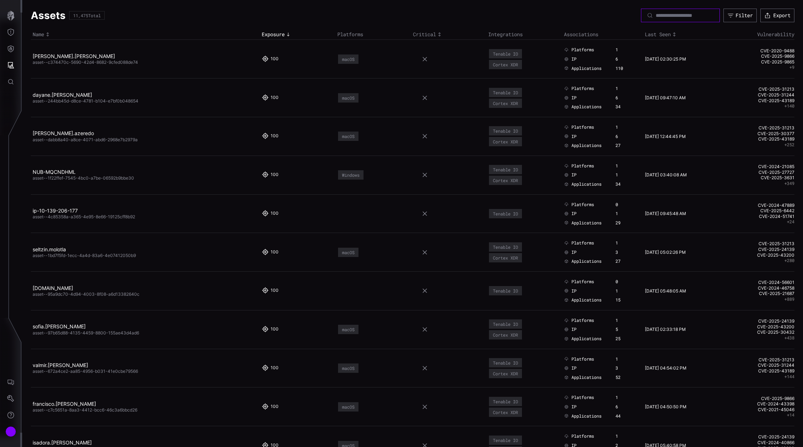
click at [674, 15] on input at bounding box center [681, 15] width 50 height 6
paste input "**********"
type input "**********"
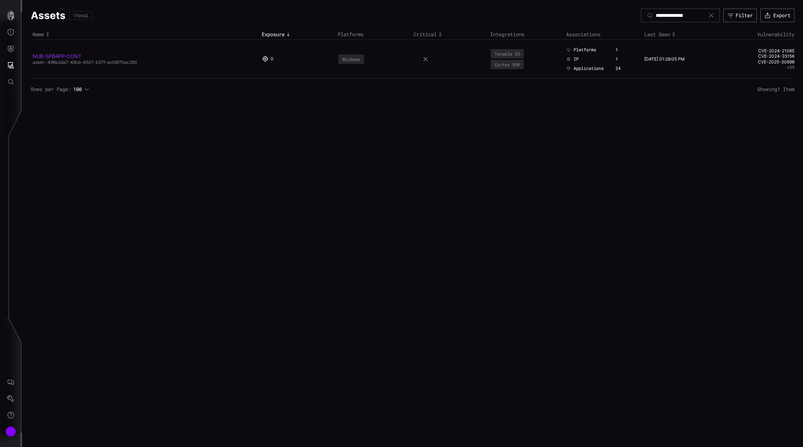
click at [71, 56] on link "NUB-SPBAPP-CONT" at bounding box center [57, 56] width 49 height 6
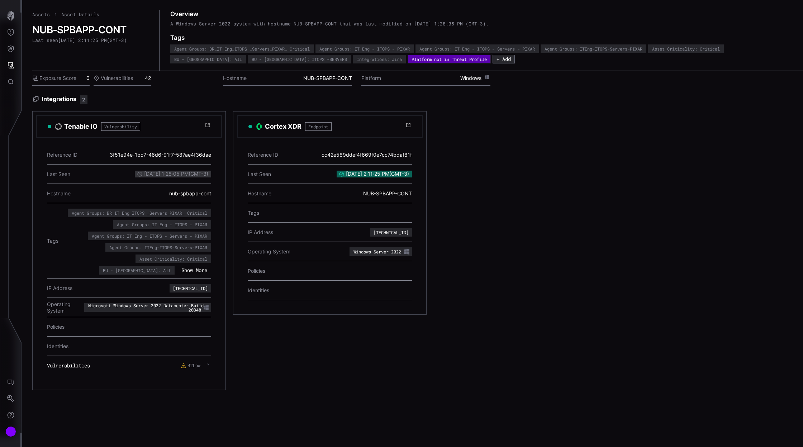
click at [209, 362] on icon at bounding box center [208, 364] width 3 height 6
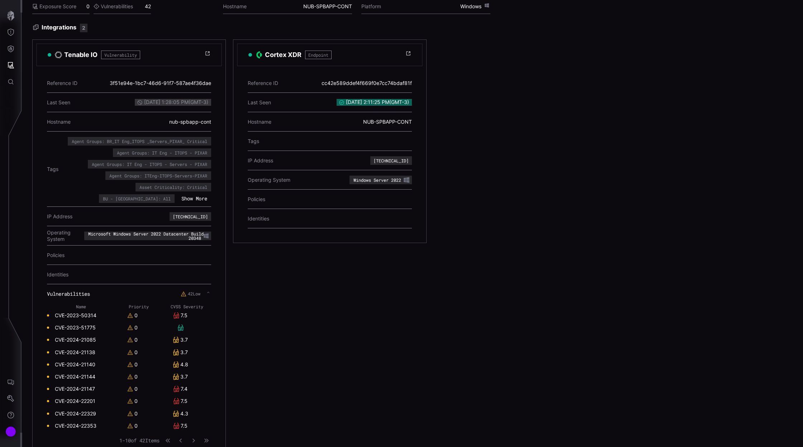
scroll to position [86, 0]
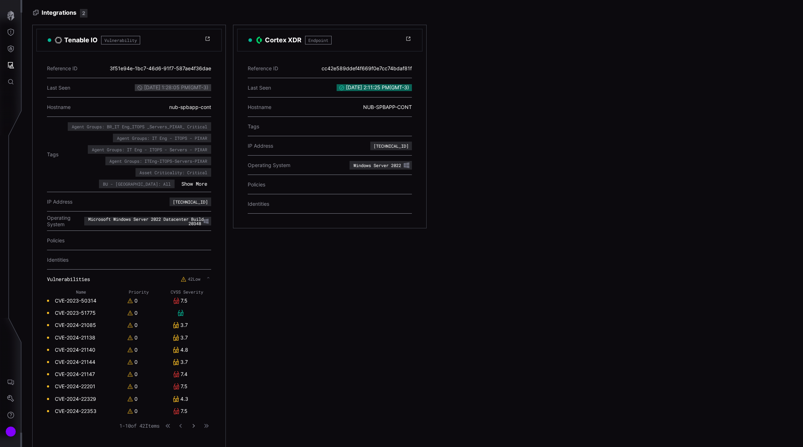
click at [193, 423] on icon "button" at bounding box center [193, 425] width 5 height 5
click at [193, 424] on icon "button" at bounding box center [193, 425] width 5 height 5
click at [196, 424] on icon "button" at bounding box center [193, 425] width 5 height 5
click at [194, 425] on icon "button" at bounding box center [193, 425] width 5 height 5
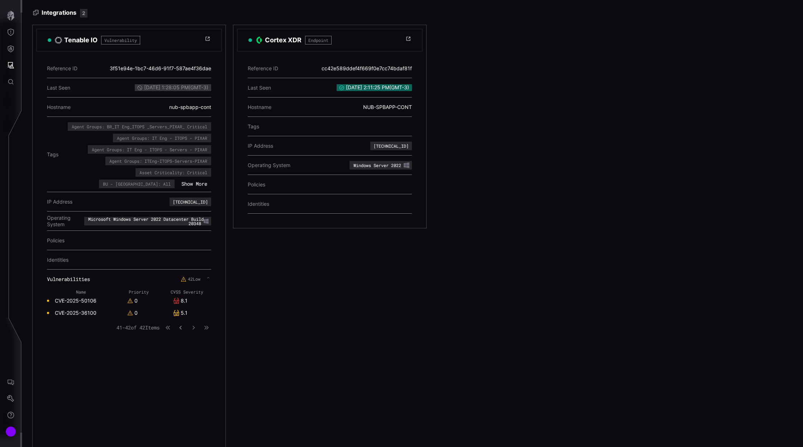
click at [181, 326] on icon "button" at bounding box center [180, 328] width 5 height 5
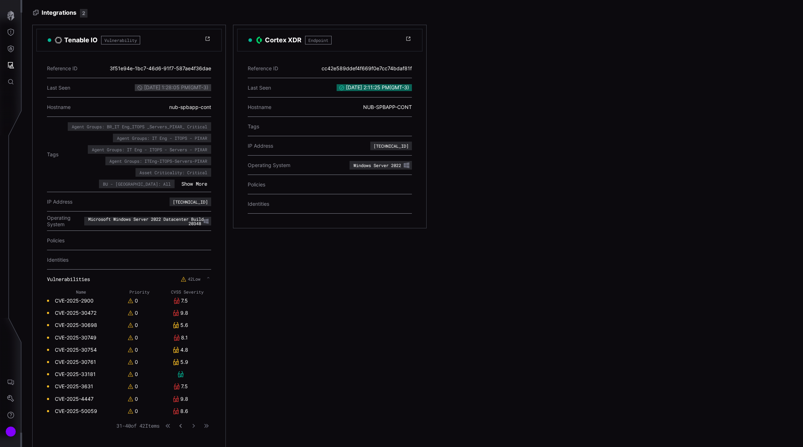
click at [180, 424] on icon "button" at bounding box center [180, 425] width 5 height 5
click at [182, 423] on icon "button" at bounding box center [180, 425] width 5 height 5
click at [180, 424] on icon "button" at bounding box center [180, 425] width 5 height 5
click at [194, 423] on icon "button" at bounding box center [193, 425] width 5 height 5
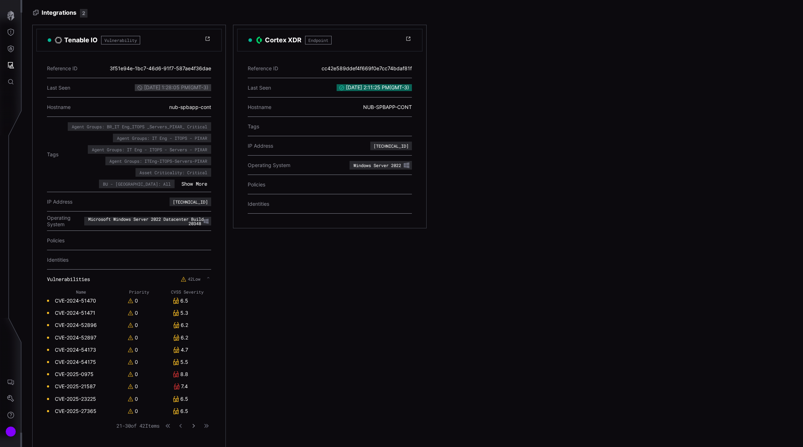
click at [194, 423] on icon "button" at bounding box center [193, 425] width 5 height 5
click at [182, 423] on icon "button" at bounding box center [180, 425] width 5 height 5
click at [194, 423] on icon "button" at bounding box center [193, 425] width 5 height 5
click at [193, 423] on icon "button" at bounding box center [193, 425] width 5 height 5
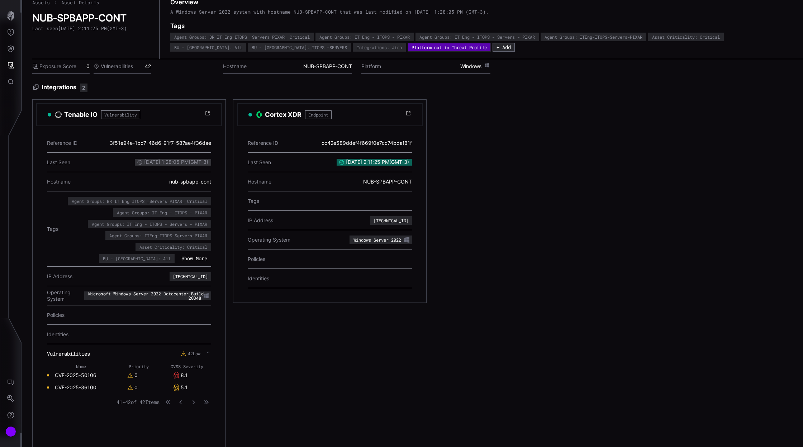
scroll to position [0, 0]
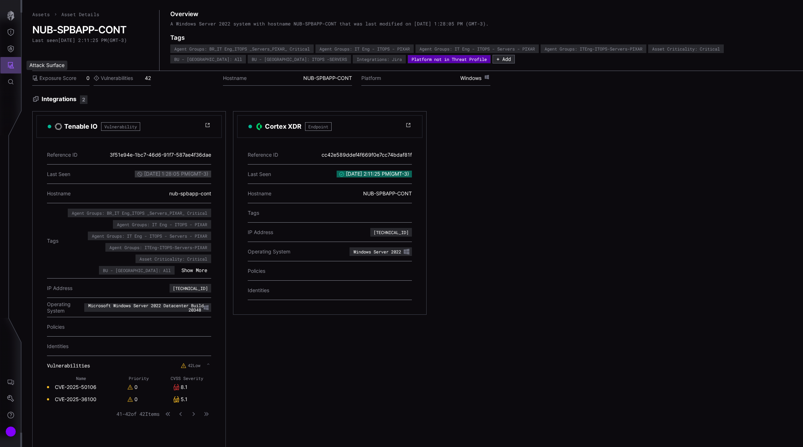
click at [12, 66] on icon "Attack Surface" at bounding box center [10, 65] width 7 height 7
click at [48, 99] on div "Assets" at bounding box center [60, 97] width 38 height 9
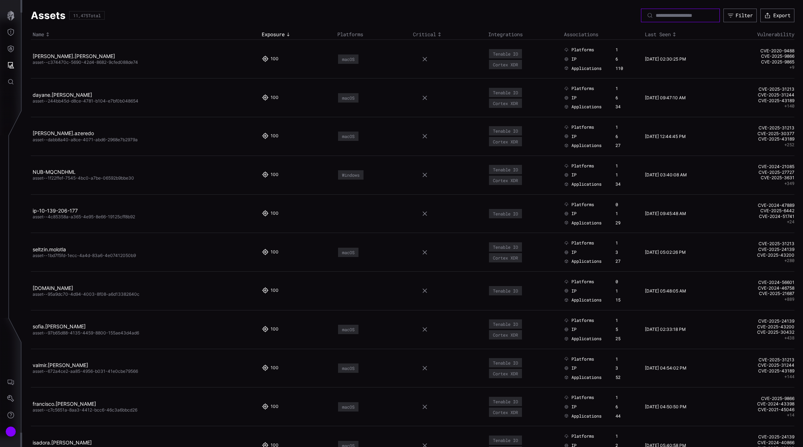
click at [656, 14] on input at bounding box center [681, 15] width 50 height 6
paste input "**********"
type input "**********"
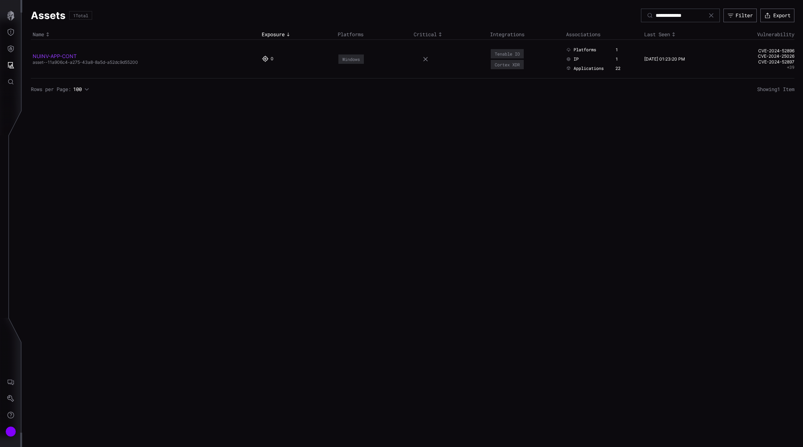
click at [60, 54] on link "NUINV-APP-CONT" at bounding box center [55, 56] width 44 height 6
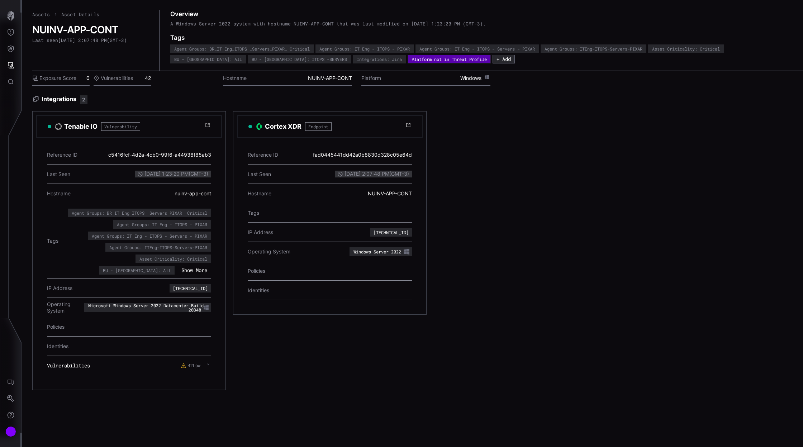
click at [208, 364] on icon at bounding box center [208, 364] width 3 height 6
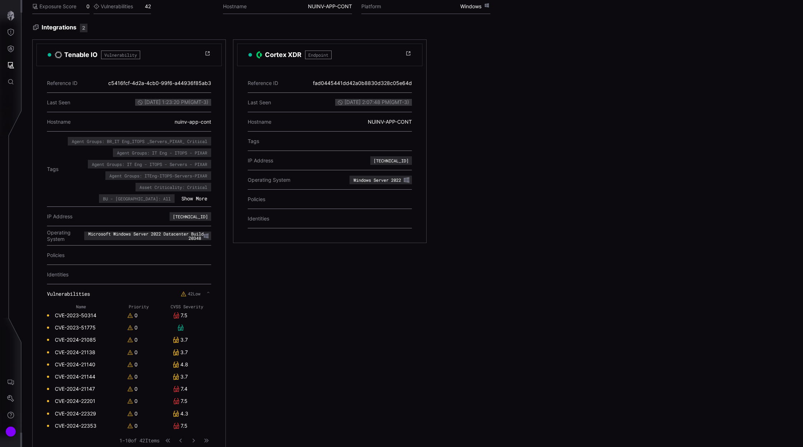
scroll to position [86, 0]
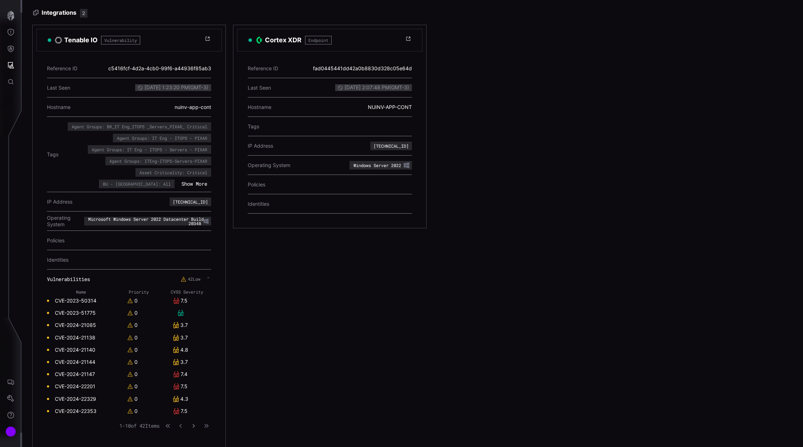
click at [194, 425] on icon "button" at bounding box center [193, 425] width 5 height 5
click at [194, 423] on icon "button" at bounding box center [193, 425] width 5 height 5
click at [194, 424] on icon "button" at bounding box center [194, 426] width 2 height 4
click at [194, 424] on icon "button" at bounding box center [194, 426] width 3 height 4
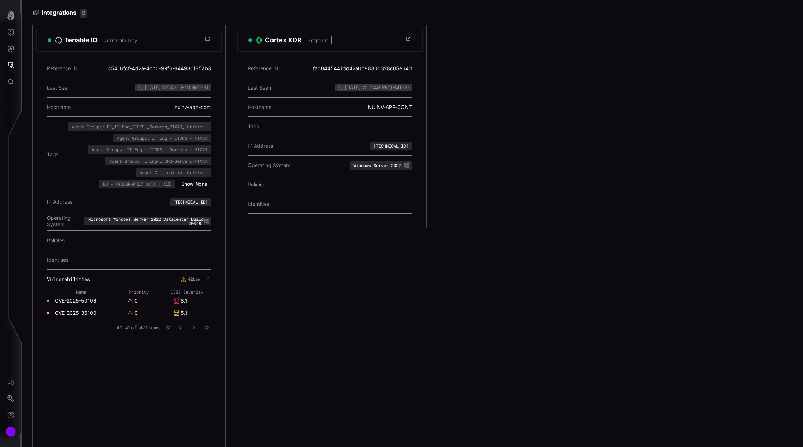
click at [181, 326] on icon "button" at bounding box center [180, 327] width 5 height 5
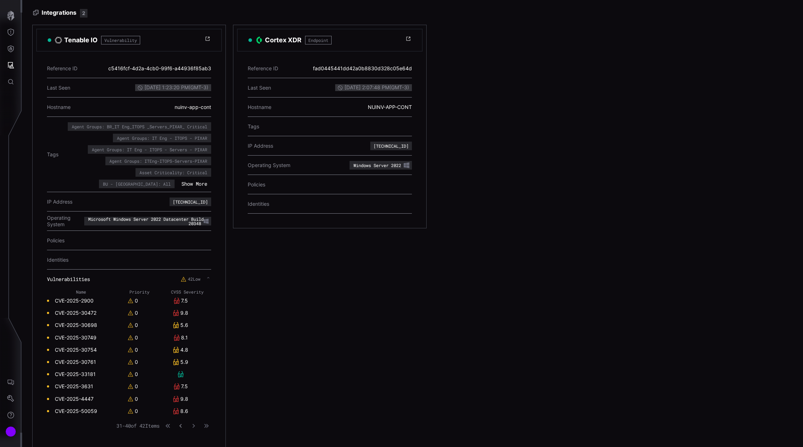
click at [182, 423] on icon "button" at bounding box center [180, 425] width 5 height 5
click at [180, 422] on button "button" at bounding box center [180, 425] width 9 height 7
click at [183, 423] on icon "button" at bounding box center [180, 425] width 5 height 5
click at [195, 424] on icon "button" at bounding box center [194, 426] width 3 height 4
click at [195, 423] on icon "button" at bounding box center [193, 425] width 5 height 5
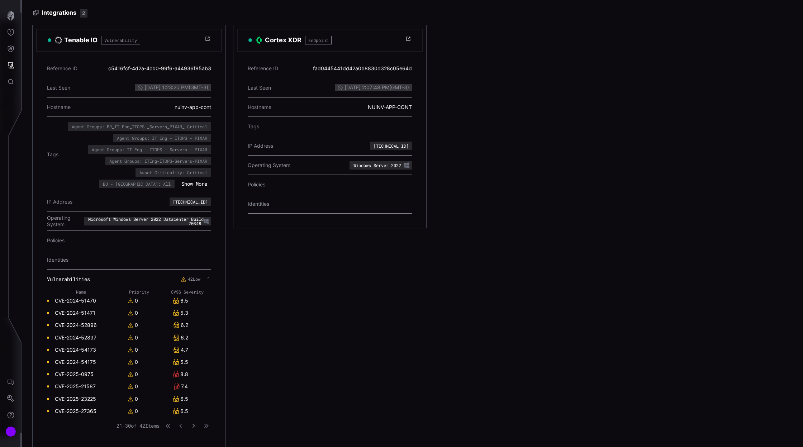
click at [195, 423] on icon "button" at bounding box center [193, 425] width 5 height 5
click at [192, 424] on icon "button" at bounding box center [193, 426] width 5 height 5
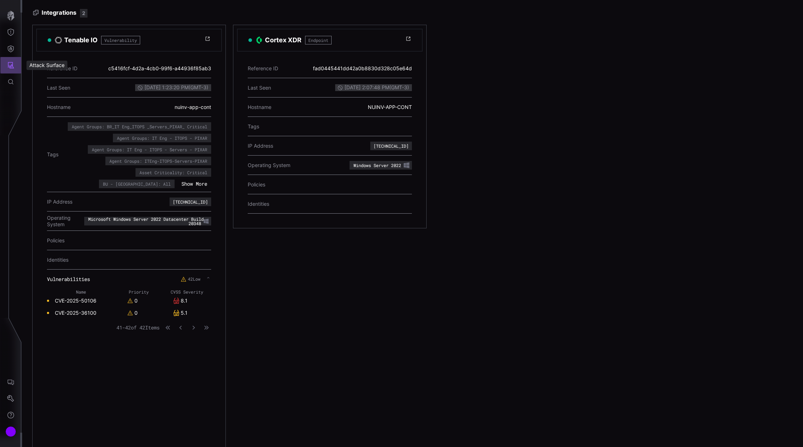
click at [13, 68] on icon "Attack Surface" at bounding box center [11, 65] width 6 height 6
click at [45, 94] on div "Assets" at bounding box center [60, 97] width 38 height 9
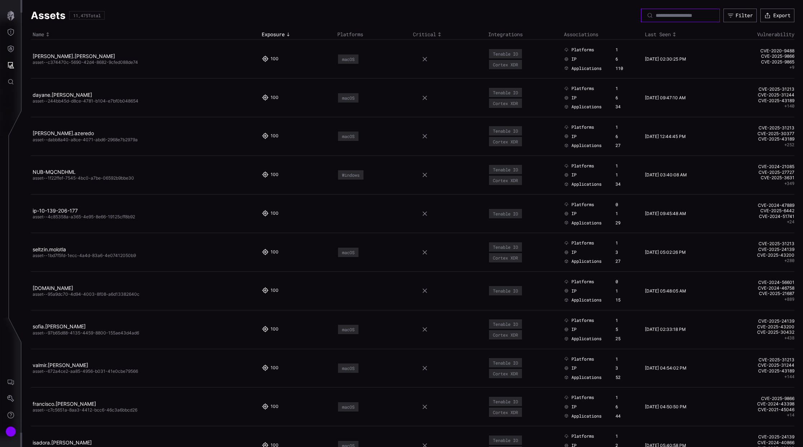
click at [656, 13] on input at bounding box center [681, 15] width 50 height 6
paste input "**********"
type input "**********"
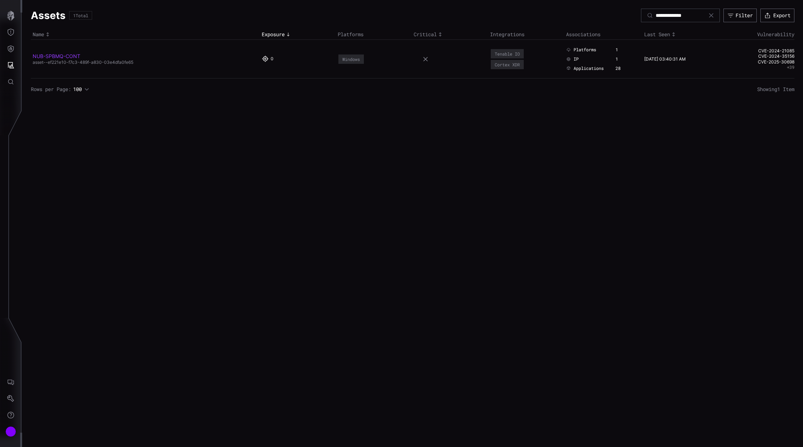
click at [66, 59] on link "NUB-SPBMQ-CONT" at bounding box center [57, 56] width 48 height 6
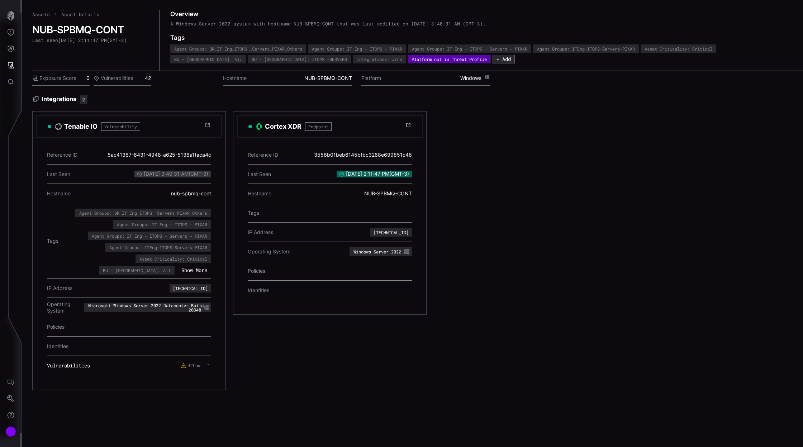
click at [208, 363] on icon at bounding box center [208, 364] width 3 height 6
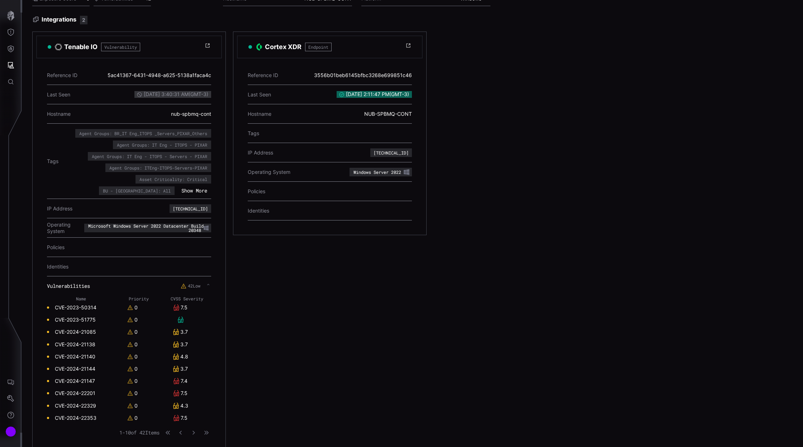
scroll to position [86, 0]
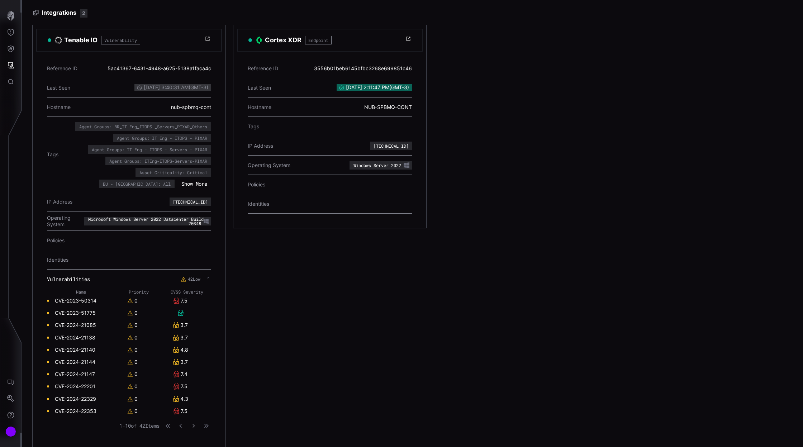
click at [197, 424] on button "button" at bounding box center [193, 426] width 8 height 6
click at [194, 426] on button "button" at bounding box center [193, 425] width 9 height 7
click at [196, 422] on button "button" at bounding box center [193, 425] width 9 height 7
click at [196, 423] on icon "button" at bounding box center [193, 425] width 5 height 5
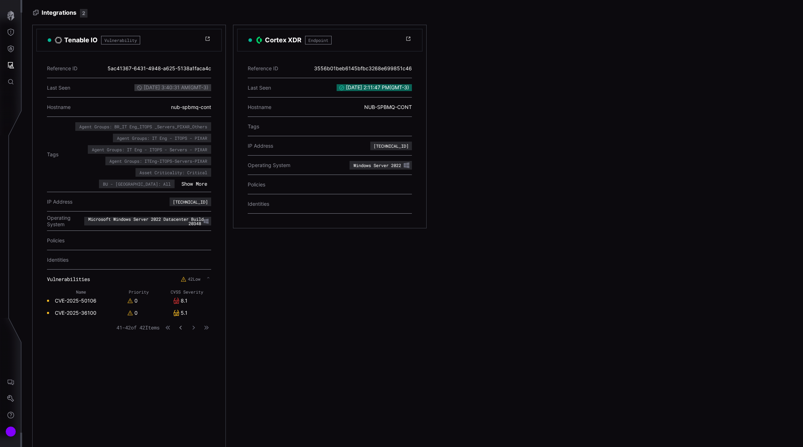
click at [181, 326] on icon "button" at bounding box center [180, 328] width 3 height 4
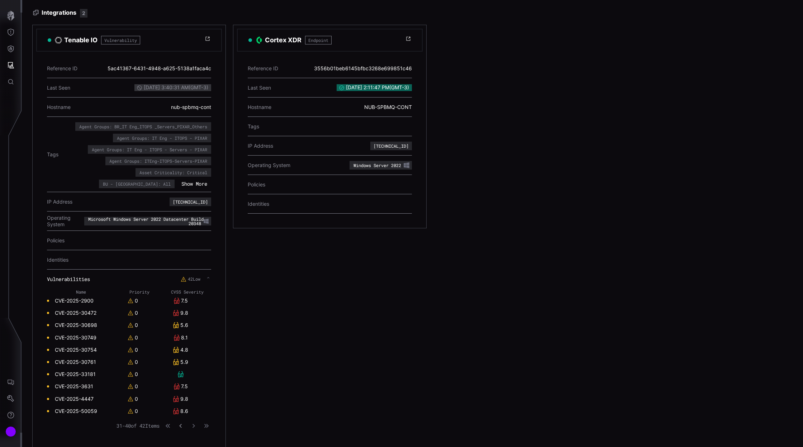
click at [182, 424] on icon "button" at bounding box center [180, 425] width 5 height 5
click at [182, 422] on button "button" at bounding box center [180, 425] width 9 height 7
click at [182, 423] on icon "button" at bounding box center [180, 425] width 5 height 5
click at [194, 423] on icon "button" at bounding box center [193, 425] width 5 height 5
click at [195, 424] on icon "button" at bounding box center [193, 425] width 5 height 5
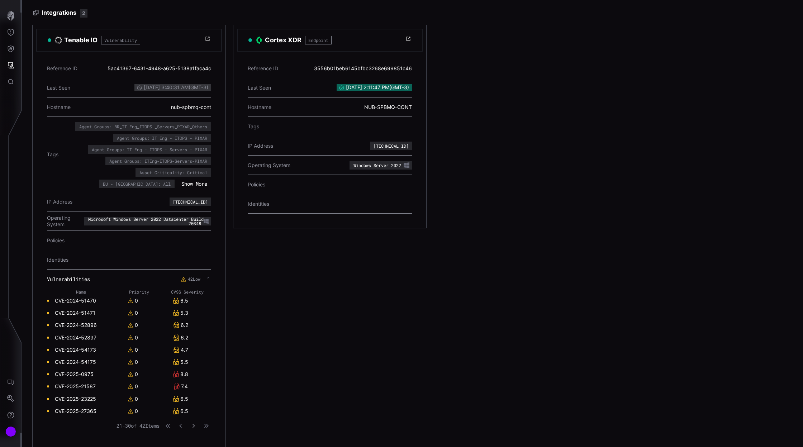
click at [195, 424] on icon "button" at bounding box center [193, 425] width 5 height 5
